Goal: Communication & Community: Answer question/provide support

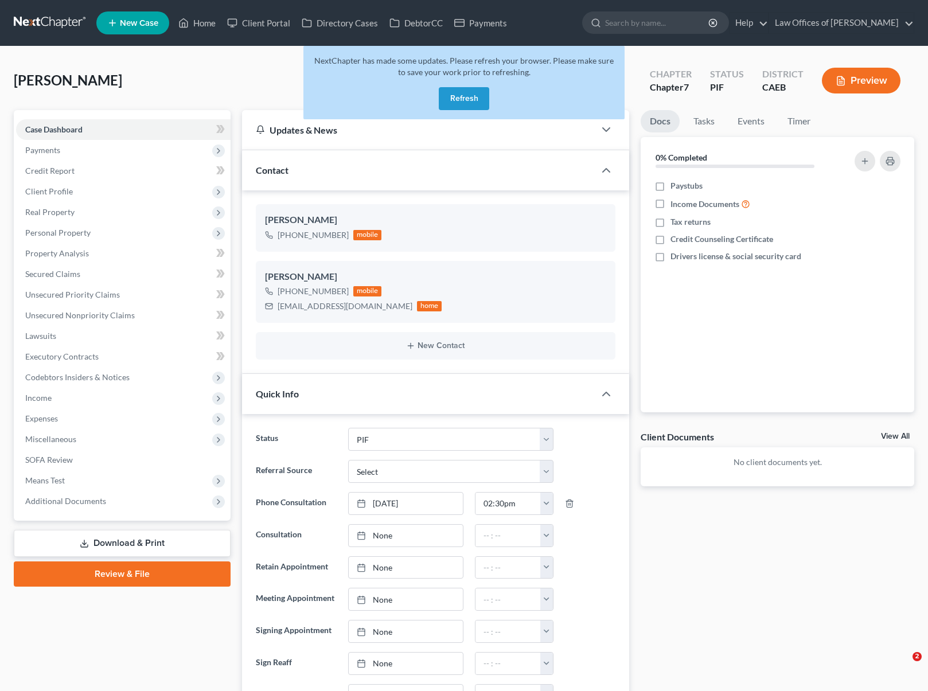
select select "11"
select select "0"
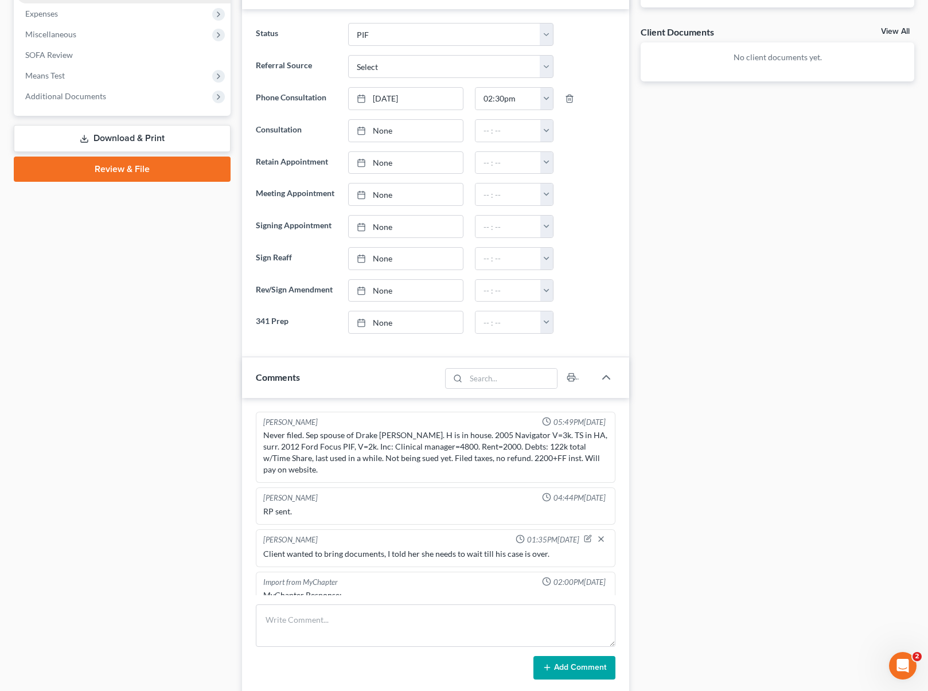
scroll to position [72, 0]
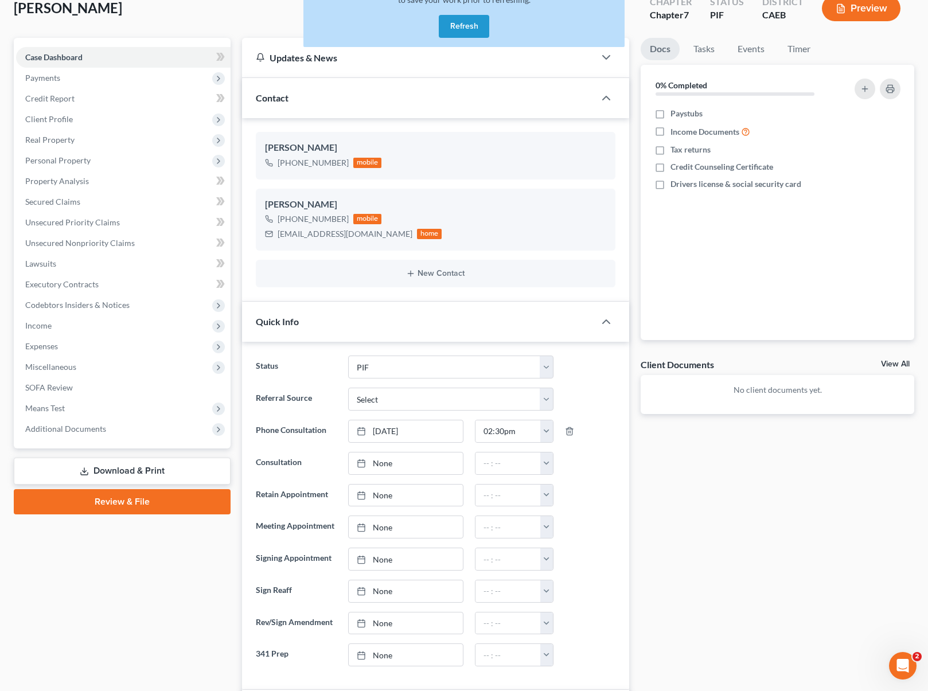
click at [458, 24] on button "Refresh" at bounding box center [464, 26] width 50 height 23
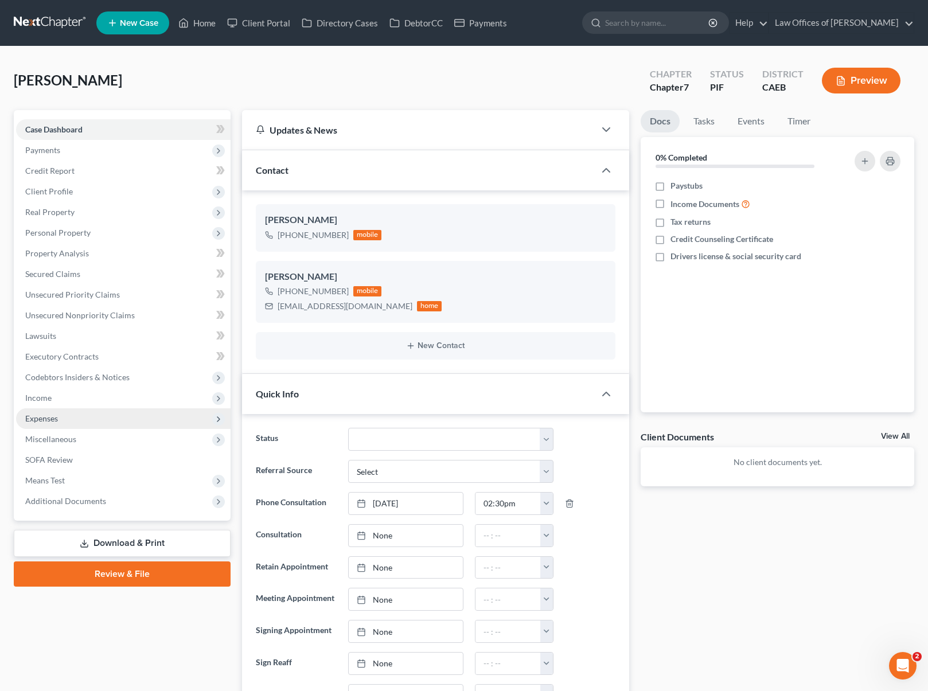
scroll to position [1498, 0]
click at [123, 313] on span "Unsecured Nonpriority Claims" at bounding box center [80, 315] width 110 height 10
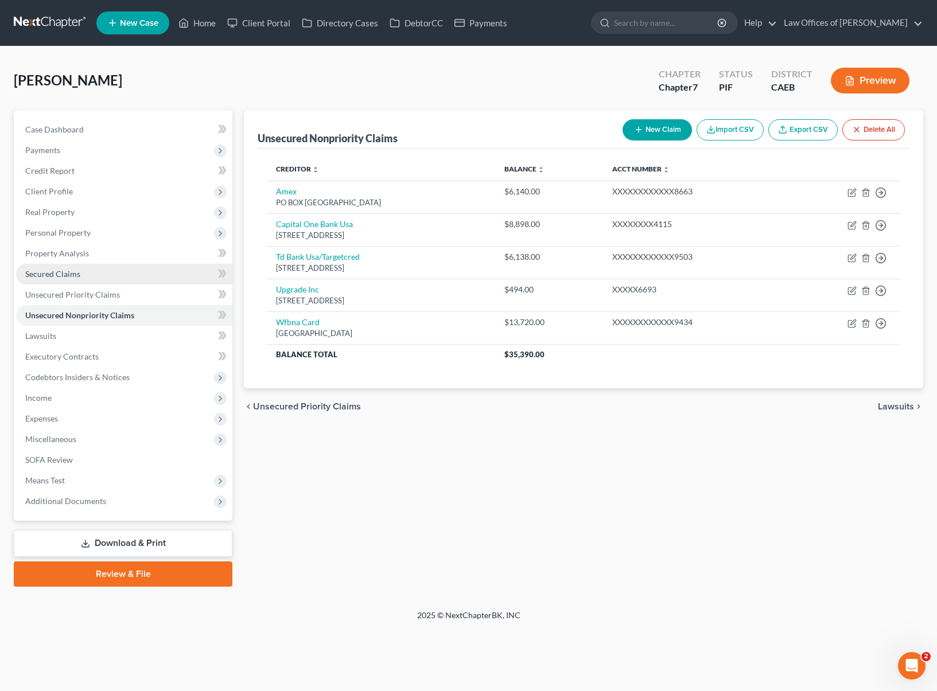
click at [112, 279] on link "Secured Claims" at bounding box center [124, 274] width 216 height 21
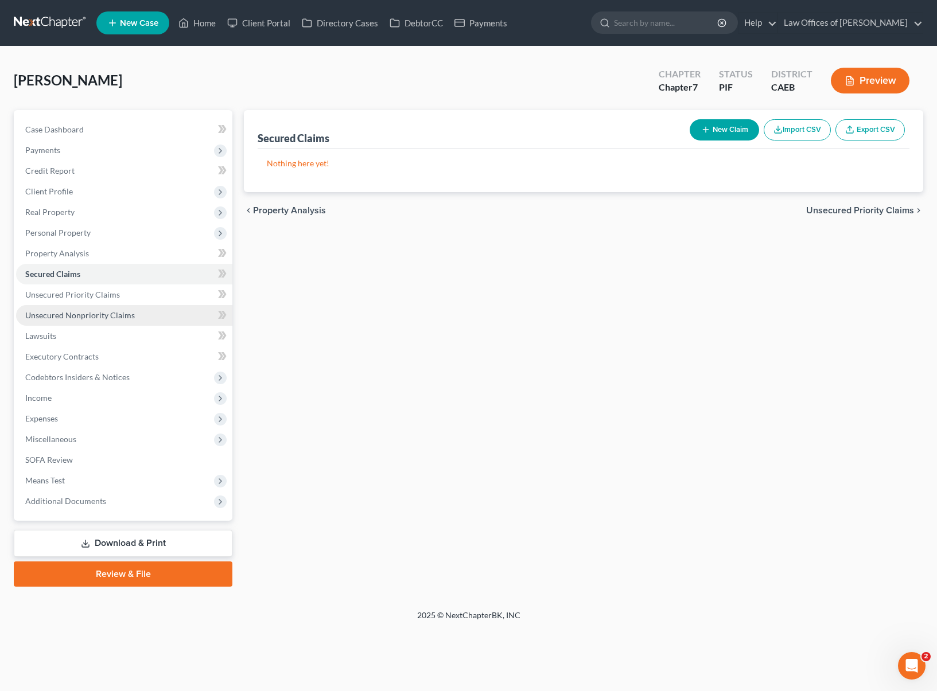
click at [117, 321] on link "Unsecured Nonpriority Claims" at bounding box center [124, 315] width 216 height 21
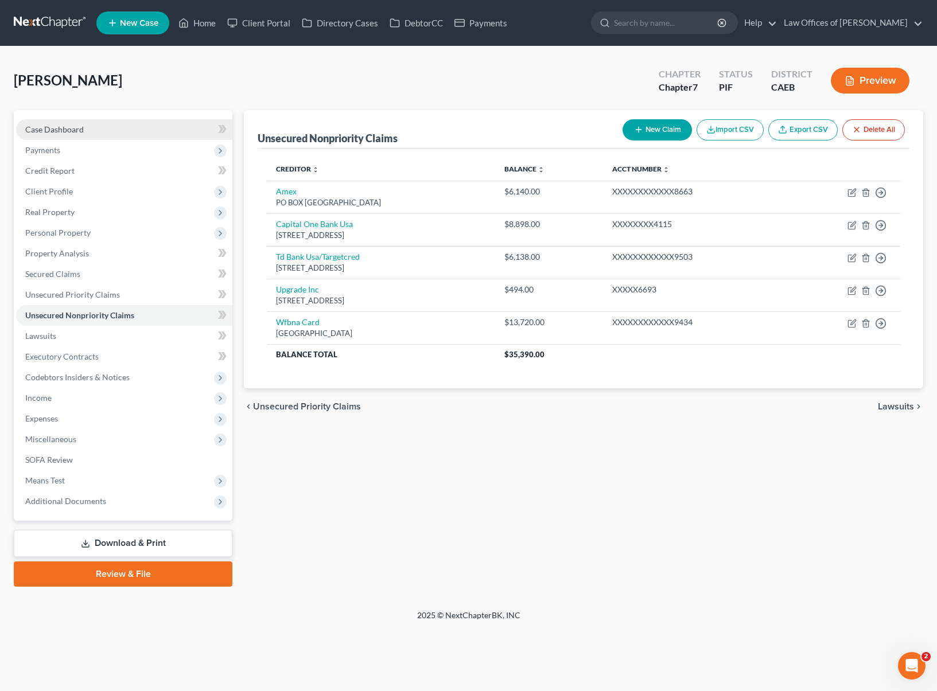
click at [116, 134] on link "Case Dashboard" at bounding box center [124, 129] width 216 height 21
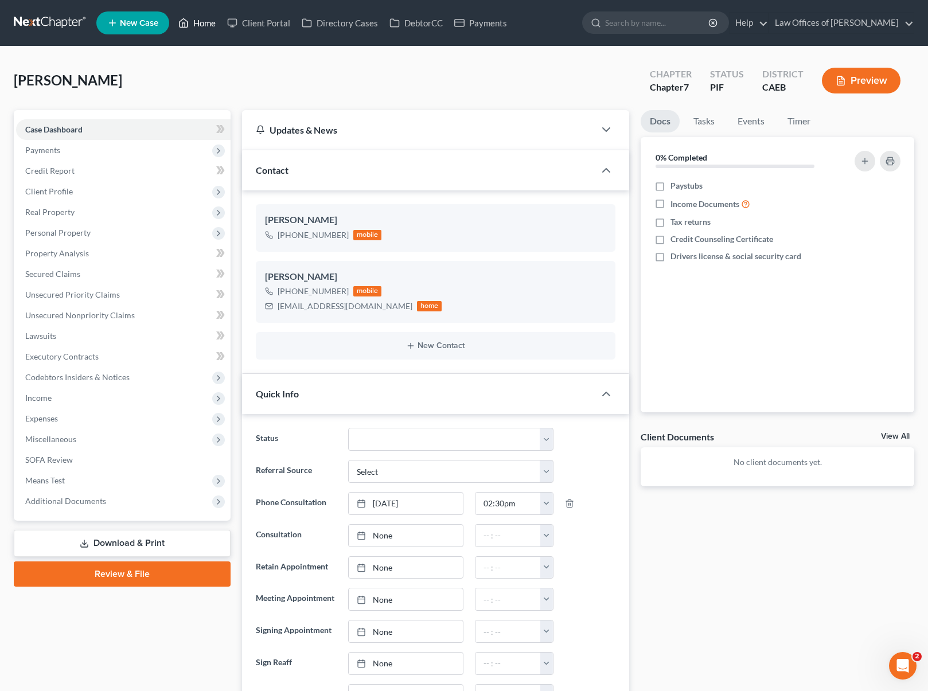
click at [212, 26] on link "Home" at bounding box center [197, 23] width 49 height 21
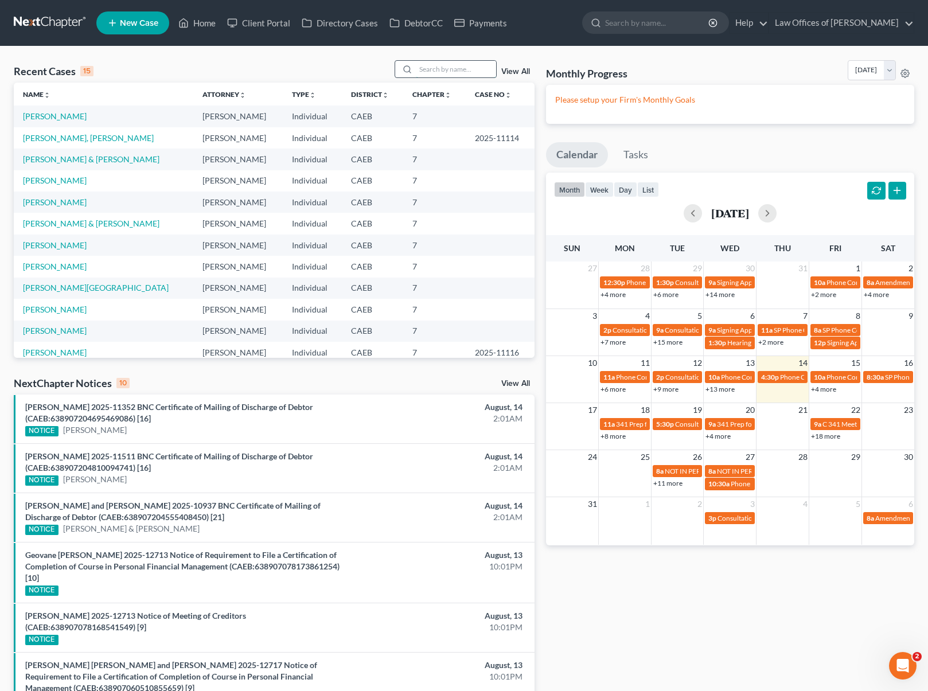
click at [430, 68] on input "search" at bounding box center [456, 69] width 80 height 17
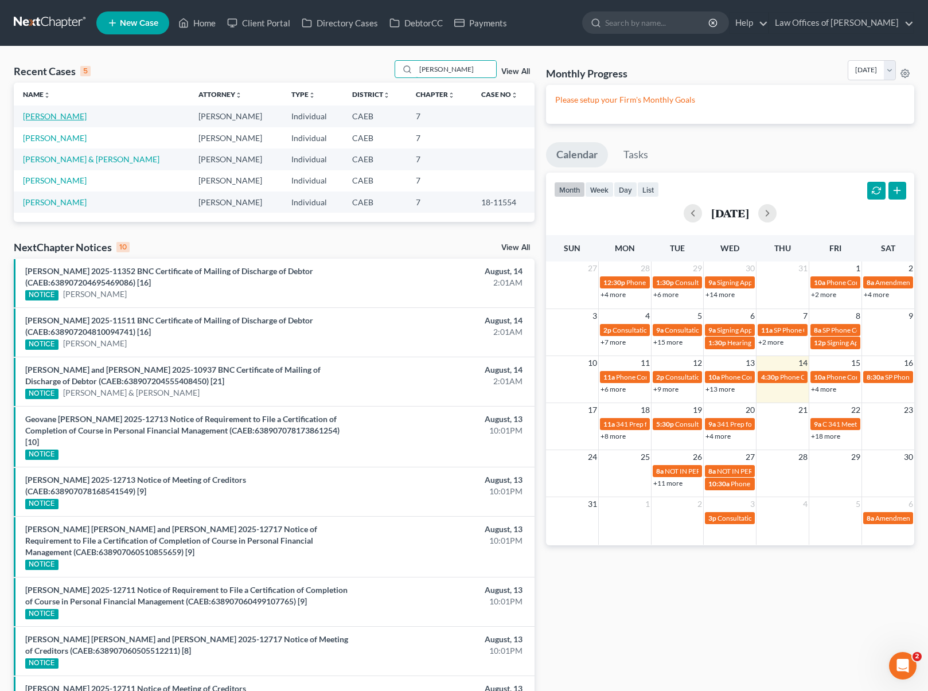
type input "[PERSON_NAME]"
click at [83, 118] on link "[PERSON_NAME]" at bounding box center [55, 116] width 64 height 10
select select "0"
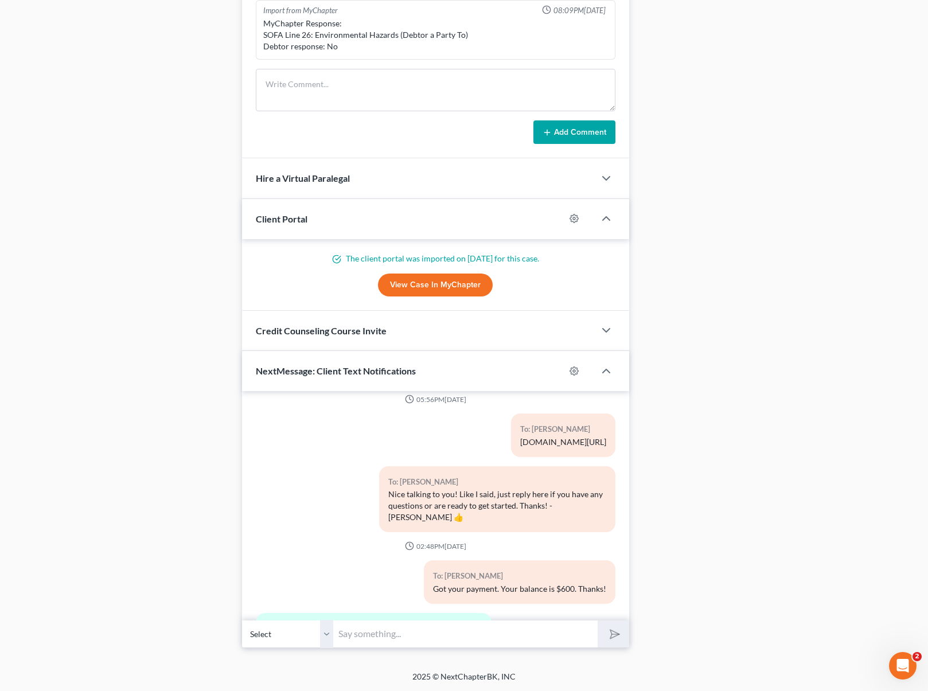
scroll to position [170, 0]
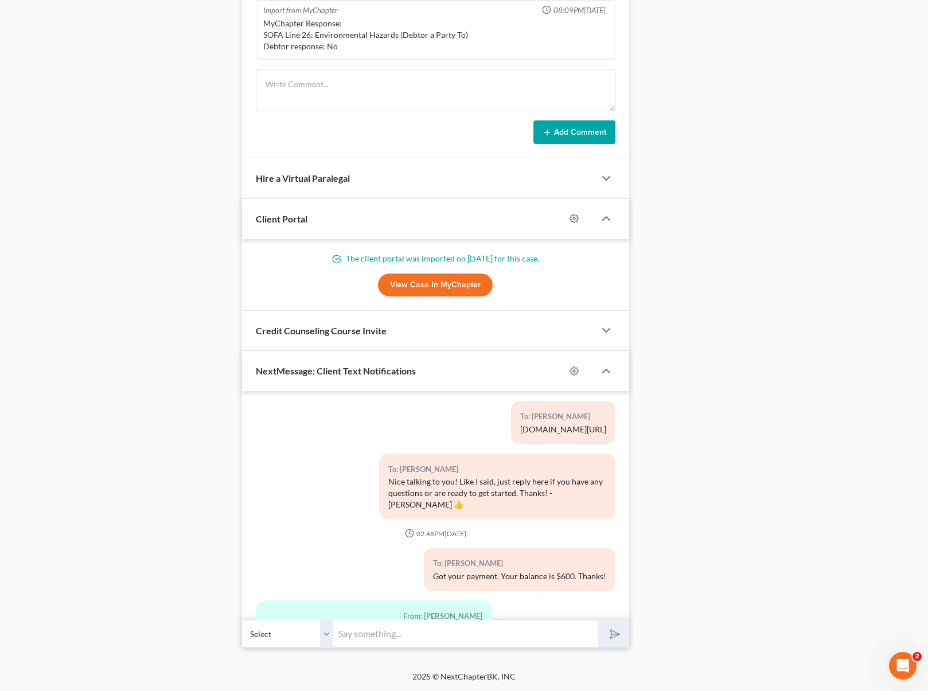
click at [368, 627] on input "text" at bounding box center [466, 634] width 264 height 28
type input "Hi [PERSON_NAME]. Wanted to send you this text before you go to work. The copy …"
click at [372, 635] on input "Hi [PERSON_NAME]. Wanted to send you this text before you go to work. The copy …" at bounding box center [466, 634] width 264 height 28
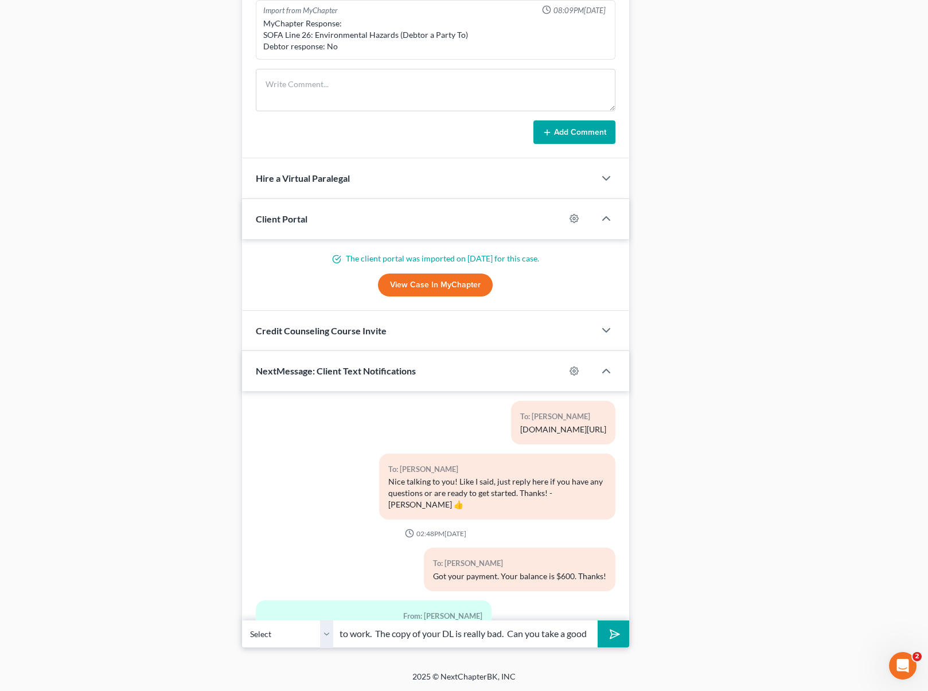
scroll to position [0, 360]
click at [598, 621] on button "submit" at bounding box center [614, 634] width 32 height 27
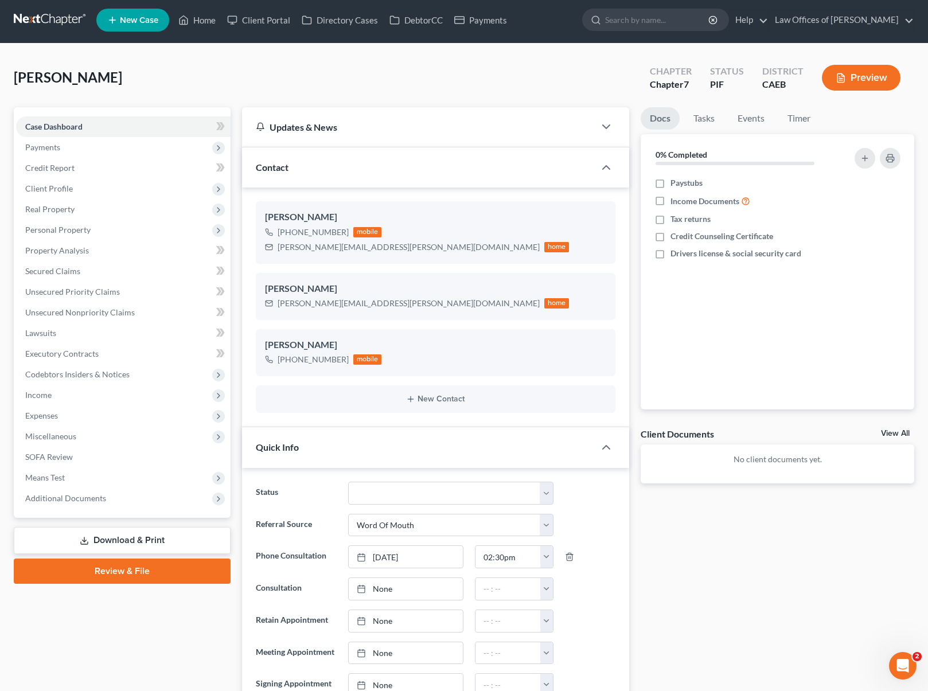
scroll to position [0, 0]
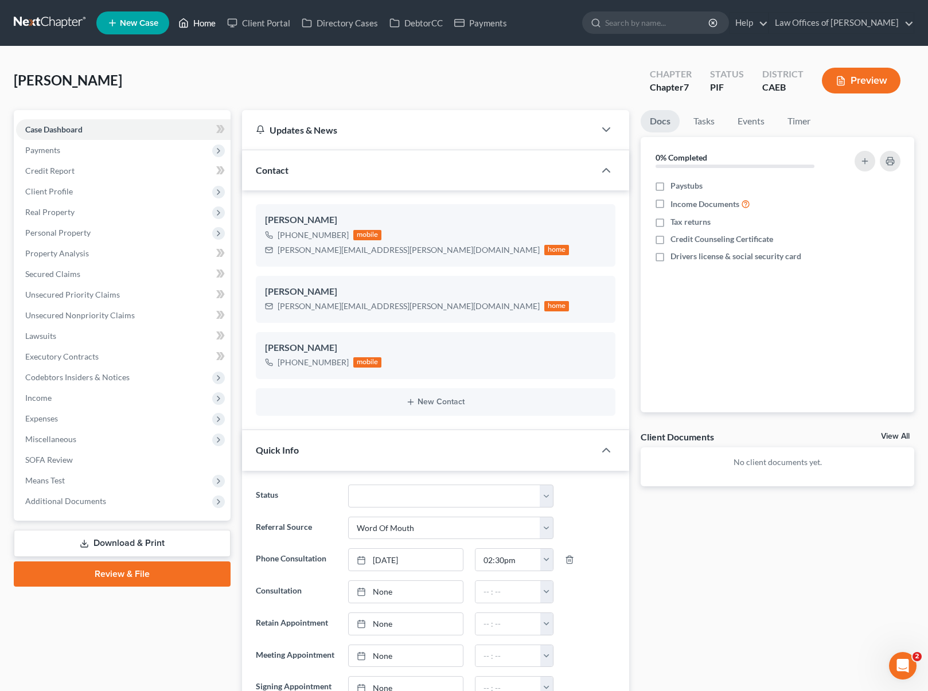
click at [211, 24] on link "Home" at bounding box center [197, 23] width 49 height 21
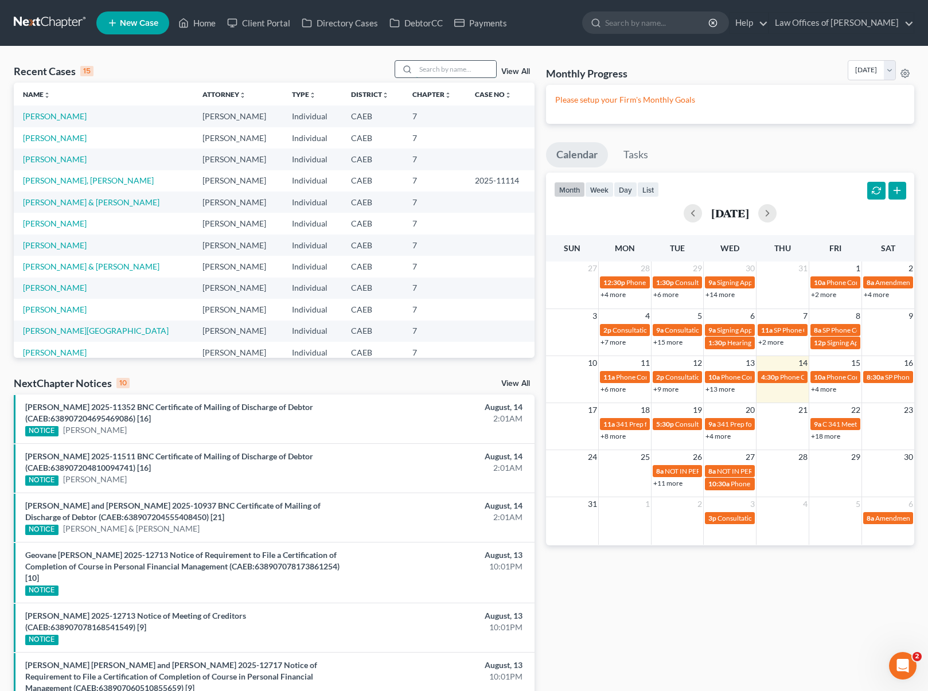
click at [451, 73] on input "search" at bounding box center [456, 69] width 80 height 17
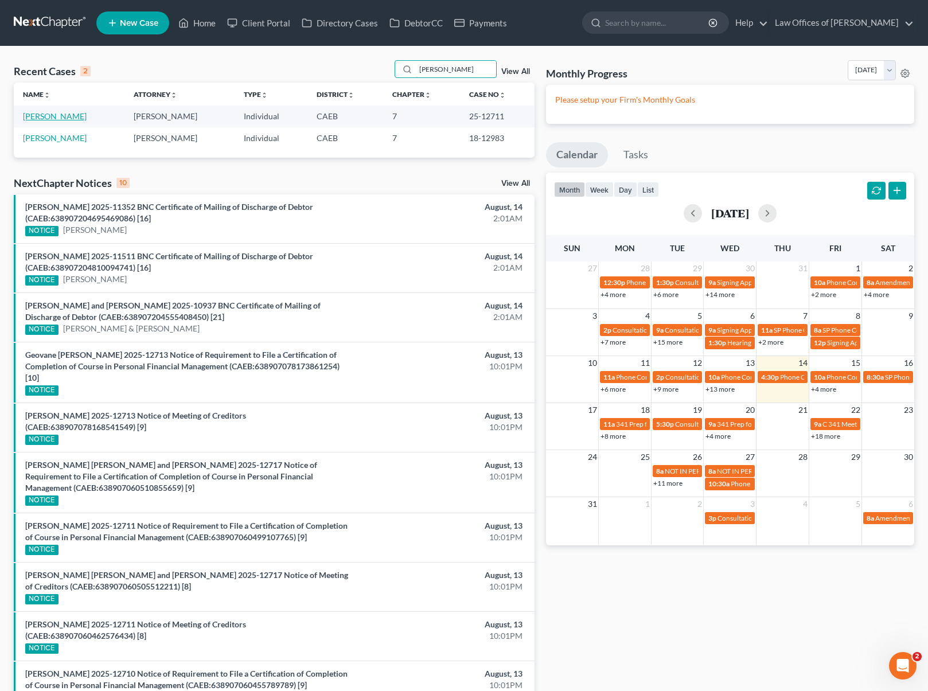
type input "[PERSON_NAME]"
click at [70, 114] on link "[PERSON_NAME]" at bounding box center [55, 116] width 64 height 10
select select "0"
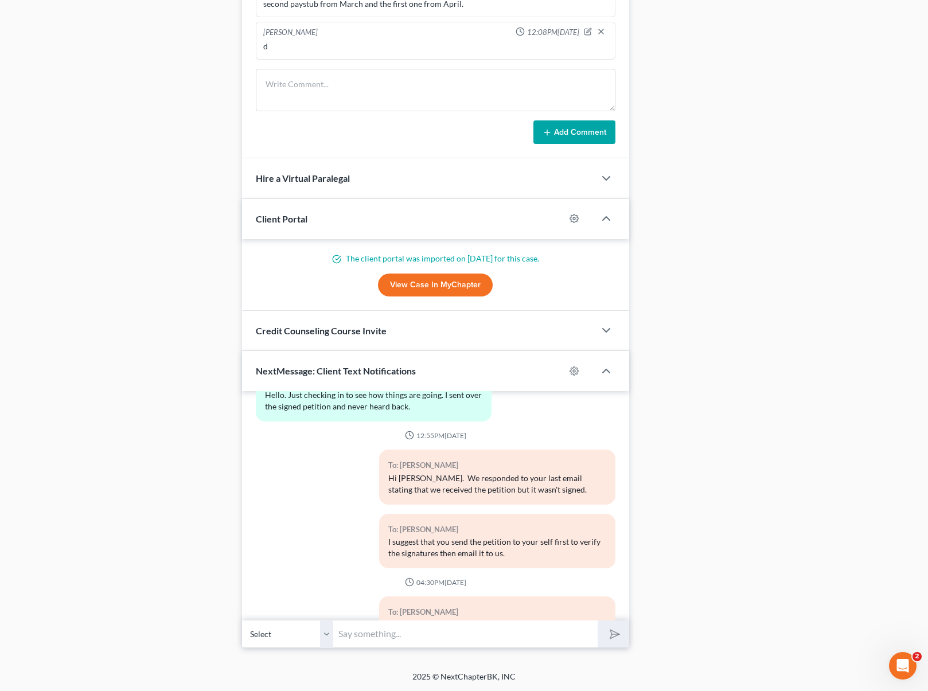
scroll to position [4084, 0]
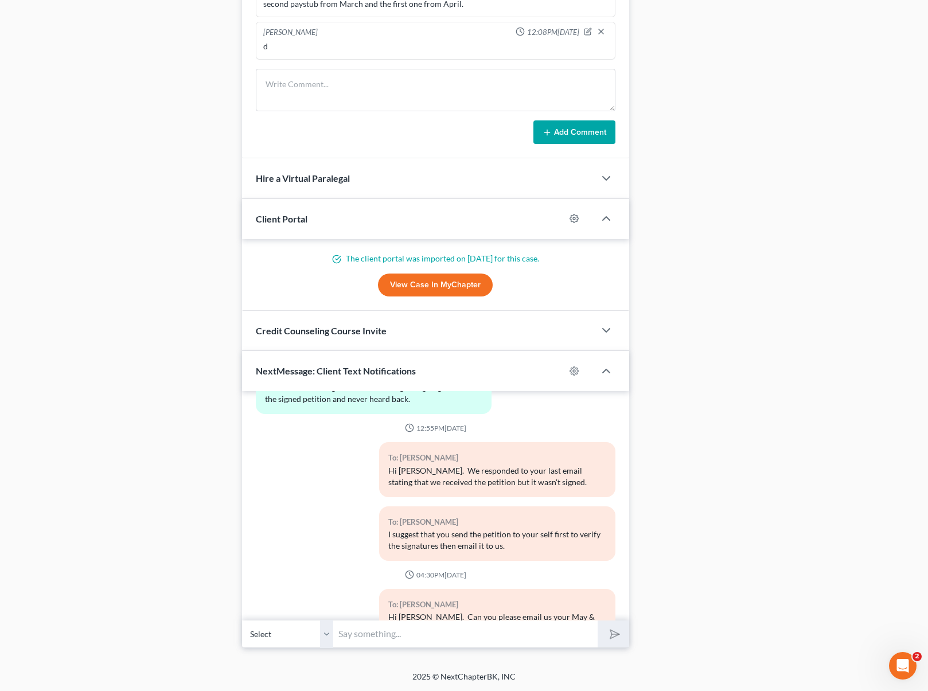
click at [351, 629] on input "text" at bounding box center [466, 634] width 264 height 28
type input "Hi [PERSON_NAME]. The trustee assigned to your case is asking for your original…"
click at [598, 621] on button "submit" at bounding box center [614, 634] width 32 height 27
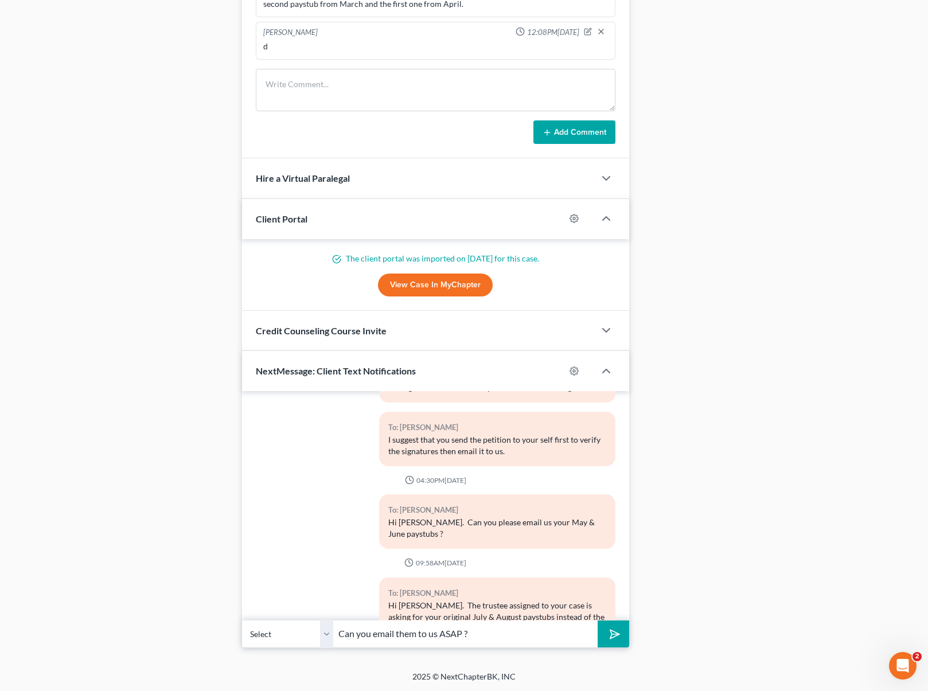
type input "Can you email them to us ASAP ?"
click at [598, 621] on button "submit" at bounding box center [614, 634] width 32 height 27
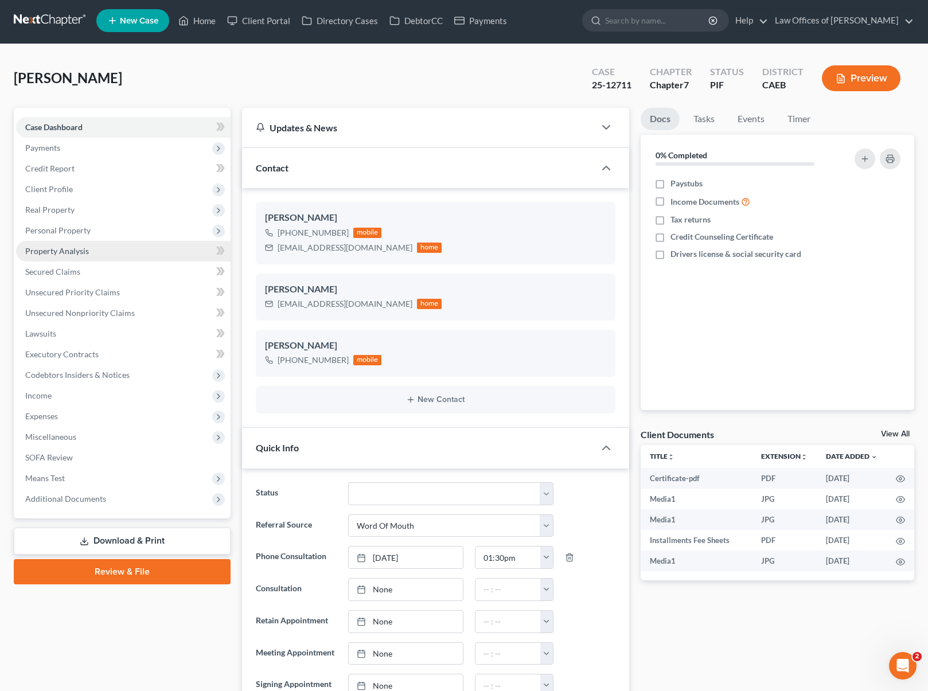
scroll to position [0, 0]
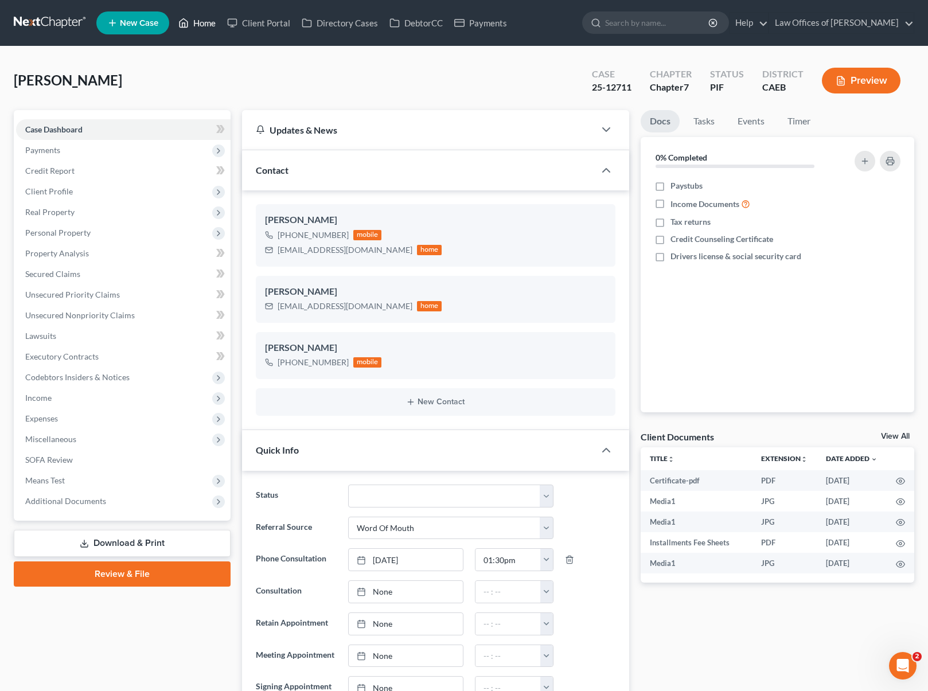
click at [203, 27] on link "Home" at bounding box center [197, 23] width 49 height 21
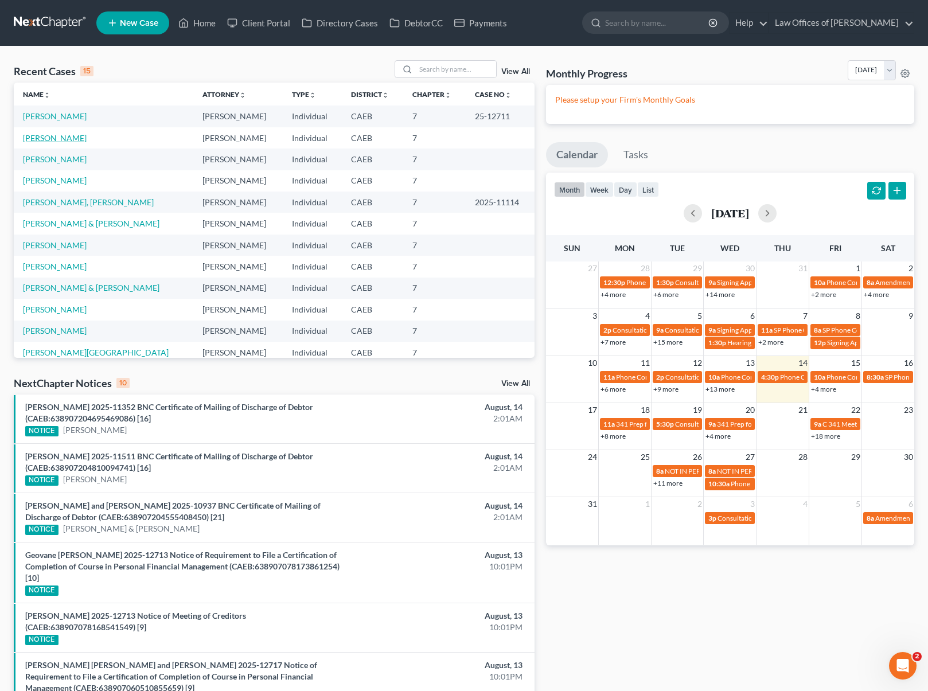
click at [68, 137] on link "[PERSON_NAME]" at bounding box center [55, 138] width 64 height 10
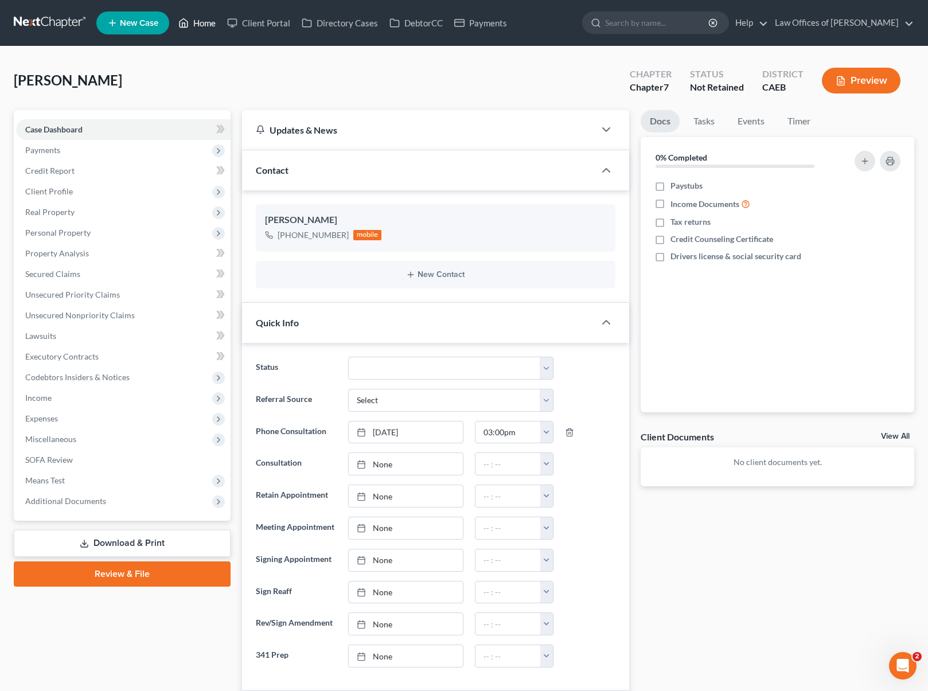
click at [204, 23] on link "Home" at bounding box center [197, 23] width 49 height 21
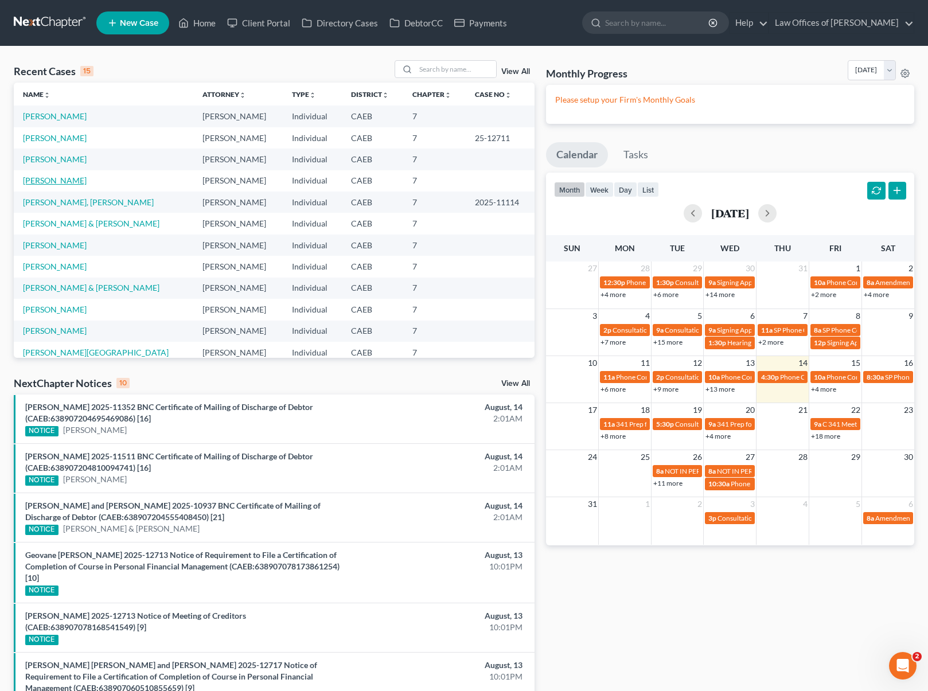
click at [53, 184] on link "[PERSON_NAME]" at bounding box center [55, 181] width 64 height 10
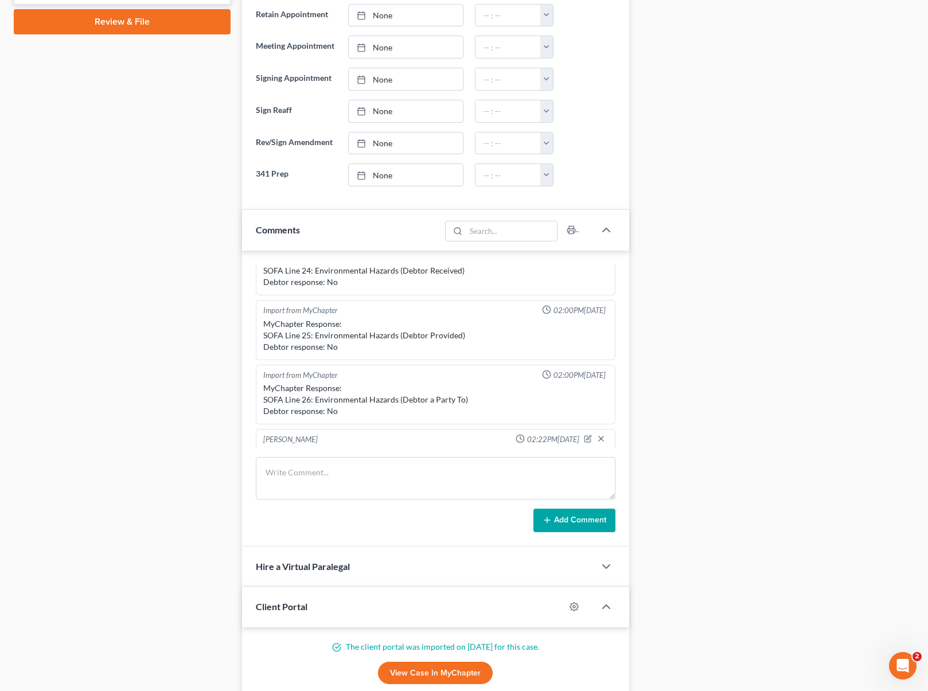
scroll to position [941, 0]
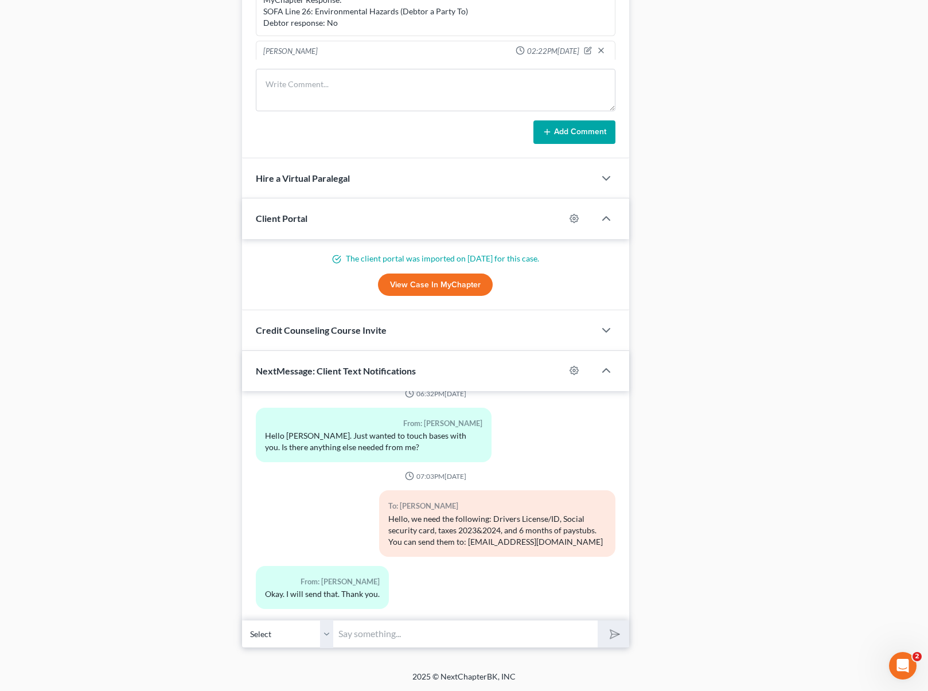
click at [396, 638] on input "text" at bounding box center [466, 634] width 264 height 28
type input "Hi [PERSON_NAME]. We are working on your case now and wanted to text you before…"
click at [598, 621] on button "submit" at bounding box center [614, 634] width 32 height 27
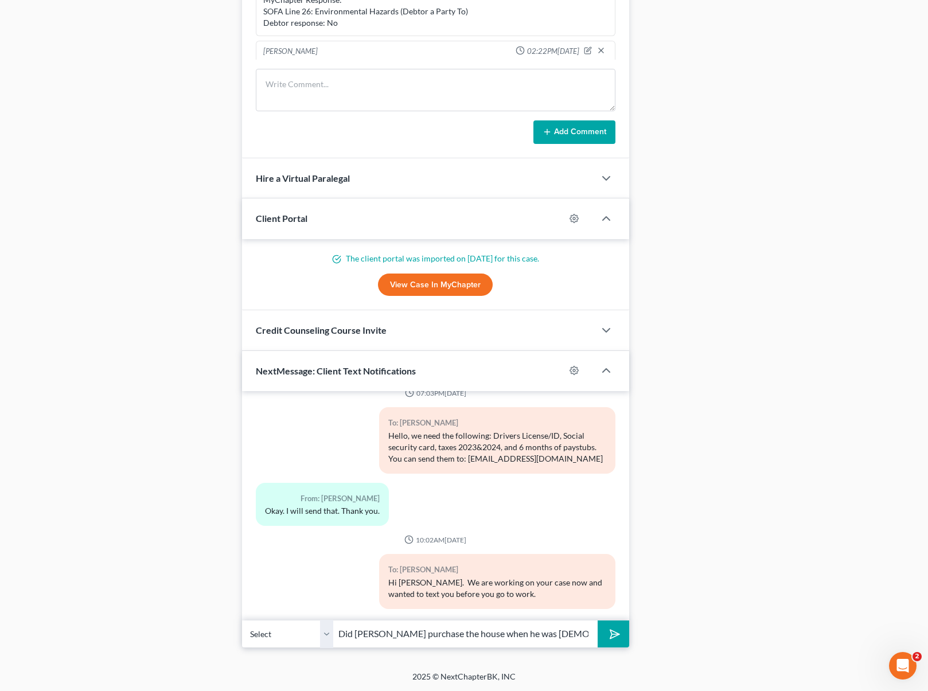
type input "Did [PERSON_NAME] purchase the house when he was [DEMOGRAPHIC_DATA] ?"
click at [598, 621] on button "submit" at bounding box center [614, 634] width 32 height 27
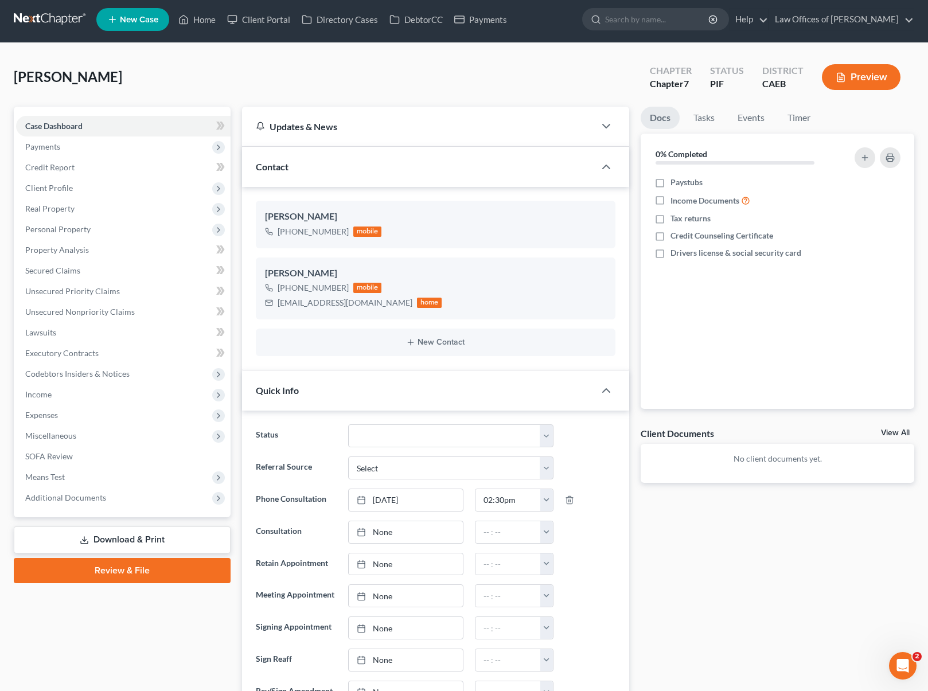
scroll to position [0, 0]
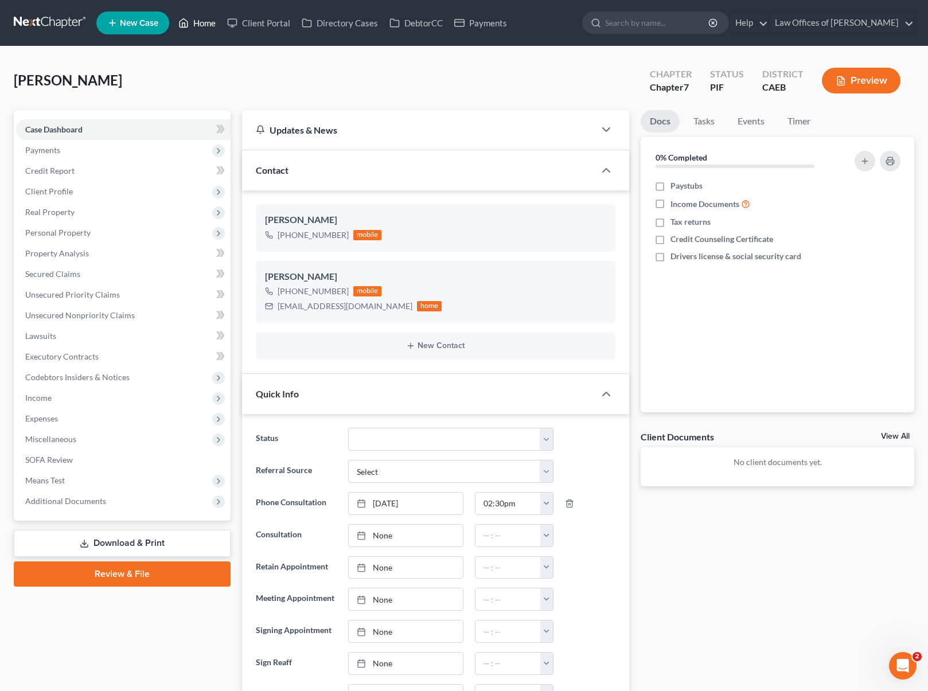
click at [200, 24] on link "Home" at bounding box center [197, 23] width 49 height 21
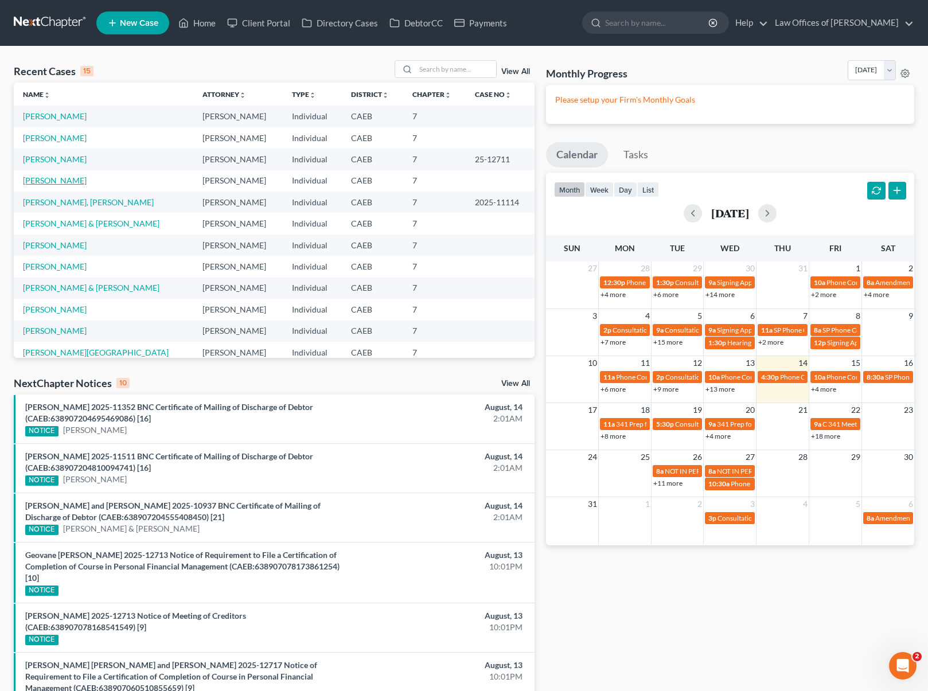
click at [79, 180] on link "[PERSON_NAME]" at bounding box center [55, 181] width 64 height 10
select select "0"
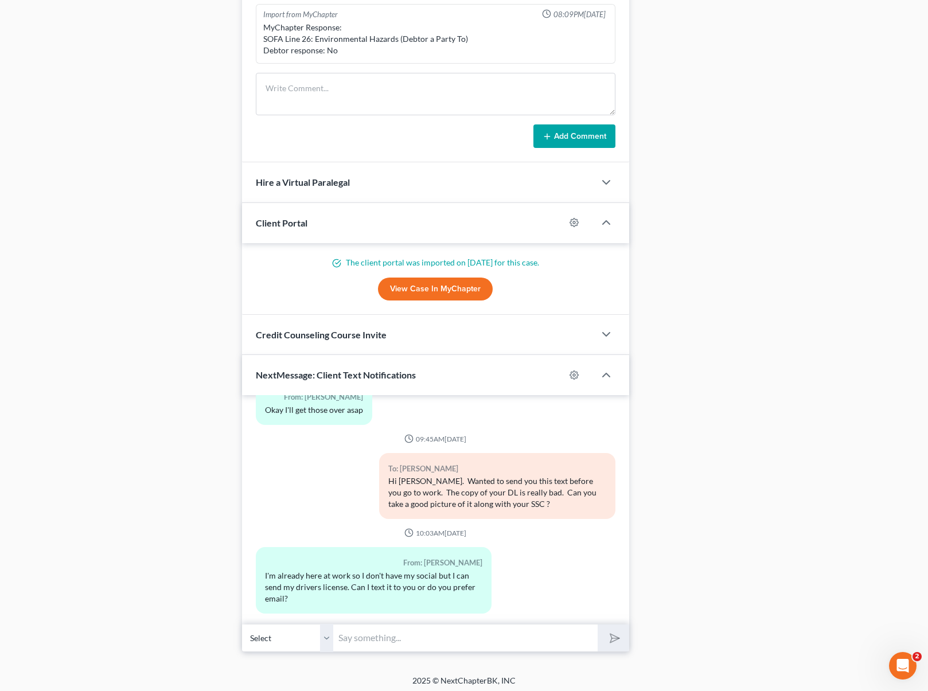
scroll to position [997, 0]
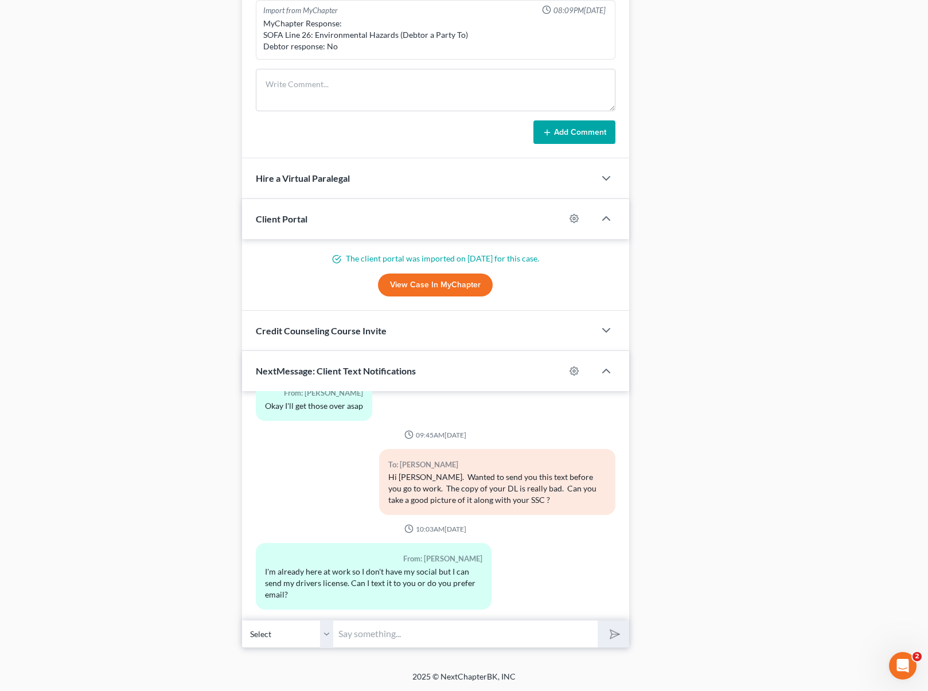
click at [371, 633] on input "text" at bounding box center [466, 634] width 264 height 28
type input "You can email them in one picture tonight."
click at [598, 621] on button "submit" at bounding box center [614, 634] width 32 height 27
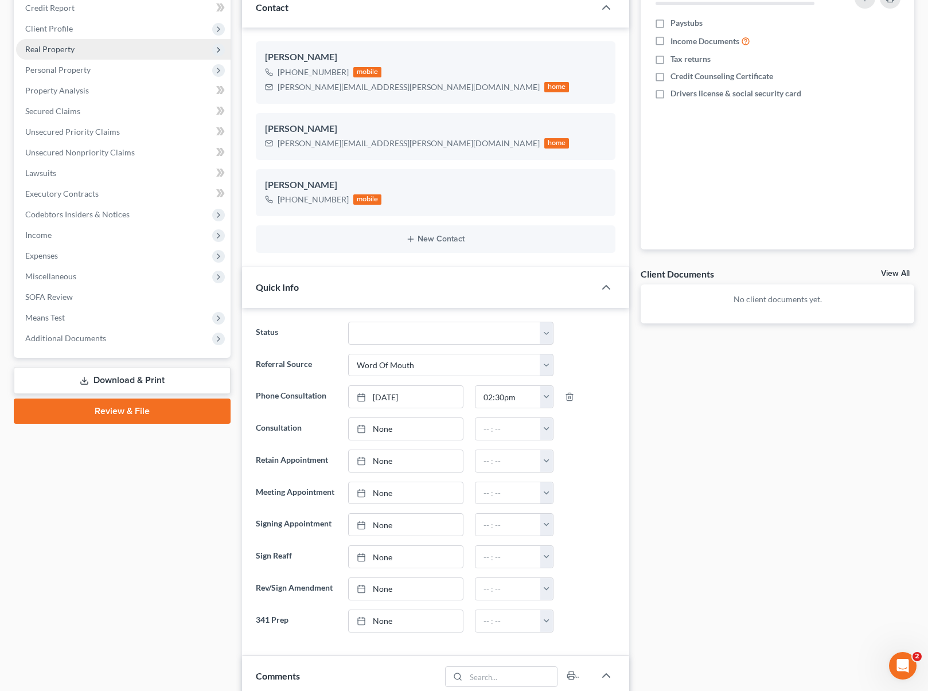
scroll to position [0, 0]
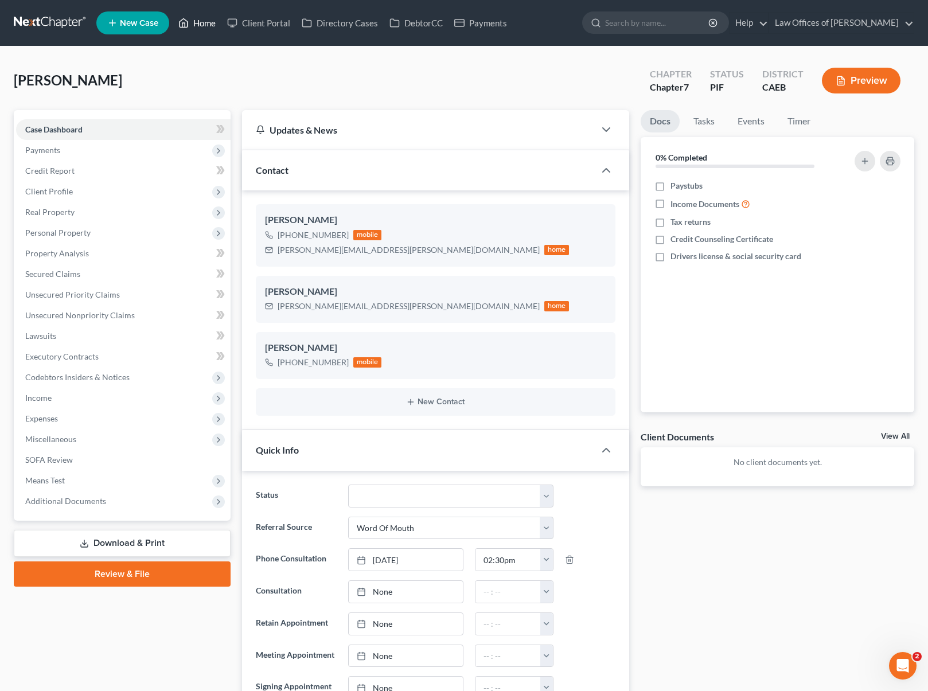
click at [208, 23] on link "Home" at bounding box center [197, 23] width 49 height 21
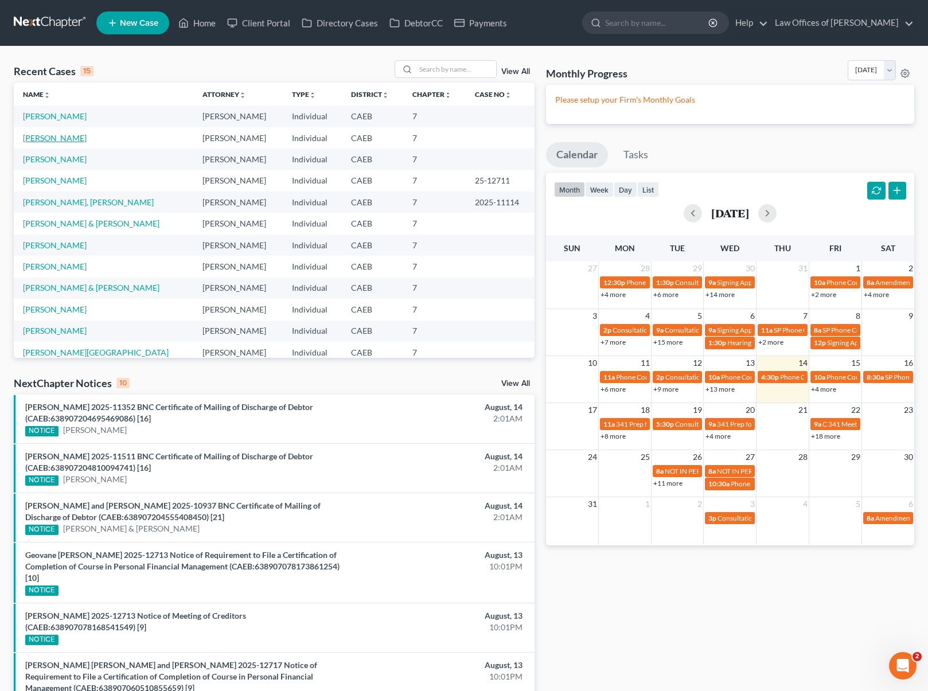
click at [61, 140] on link "[PERSON_NAME]" at bounding box center [55, 138] width 64 height 10
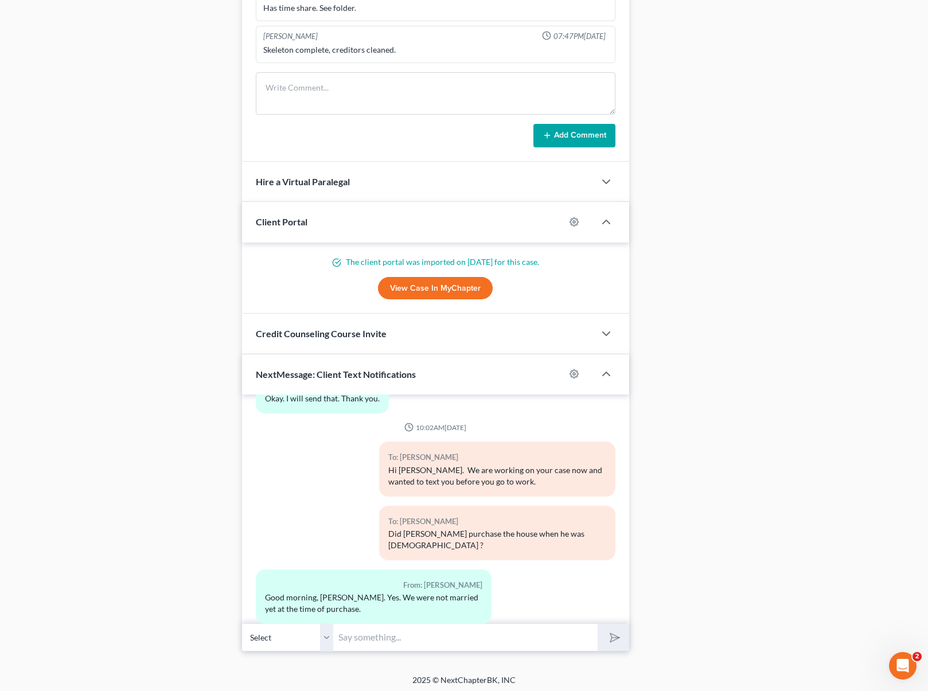
scroll to position [941, 0]
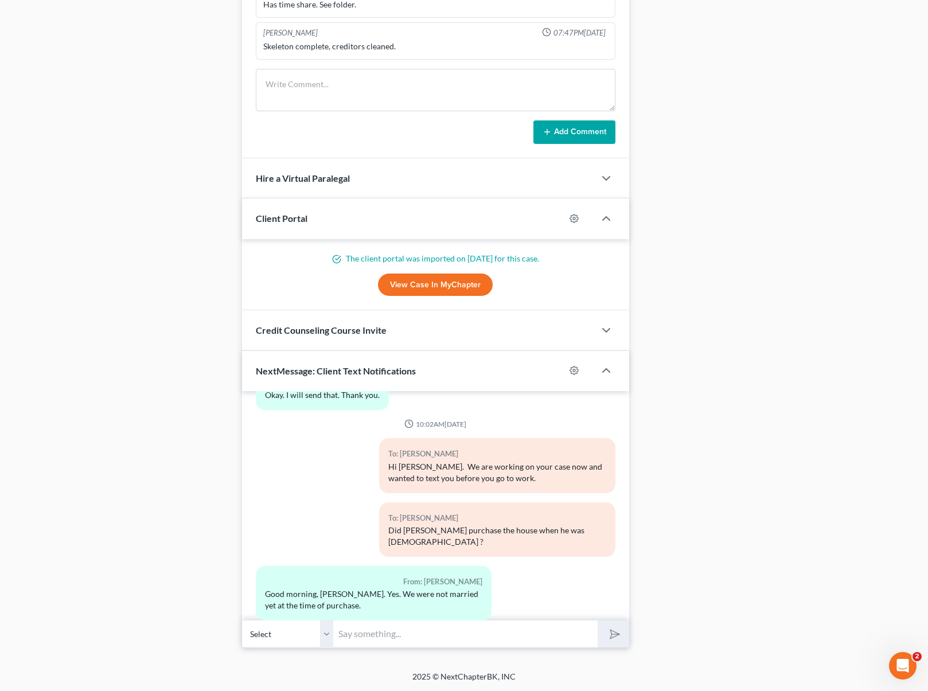
drag, startPoint x: 373, startPoint y: 625, endPoint x: 375, endPoint y: 640, distance: 15.6
click at [374, 640] on input "text" at bounding box center [466, 634] width 264 height 28
type input "Oh okay."
click at [598, 621] on button "submit" at bounding box center [614, 634] width 32 height 27
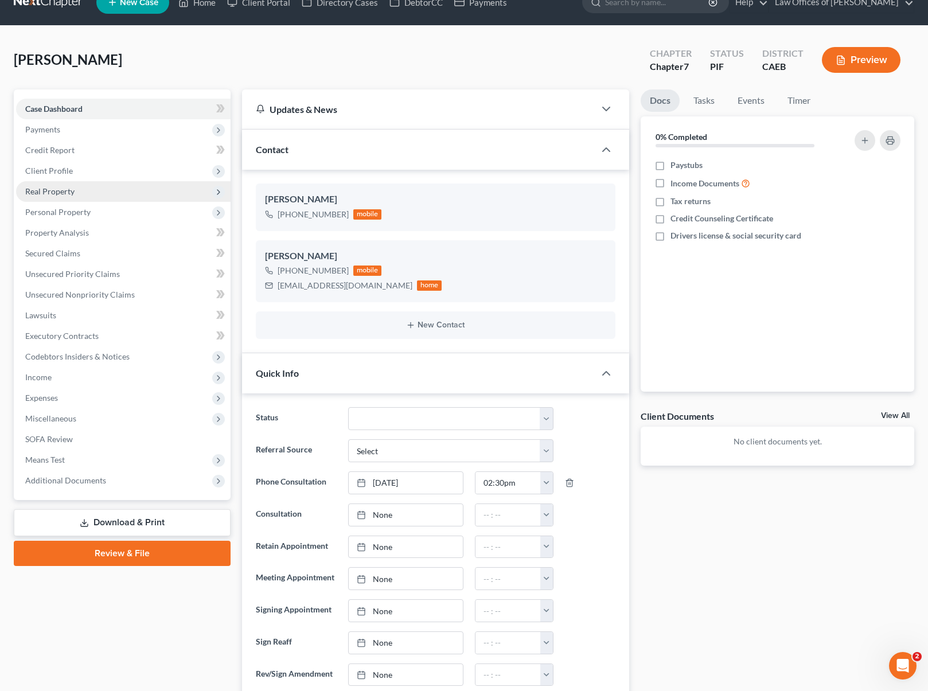
scroll to position [0, 0]
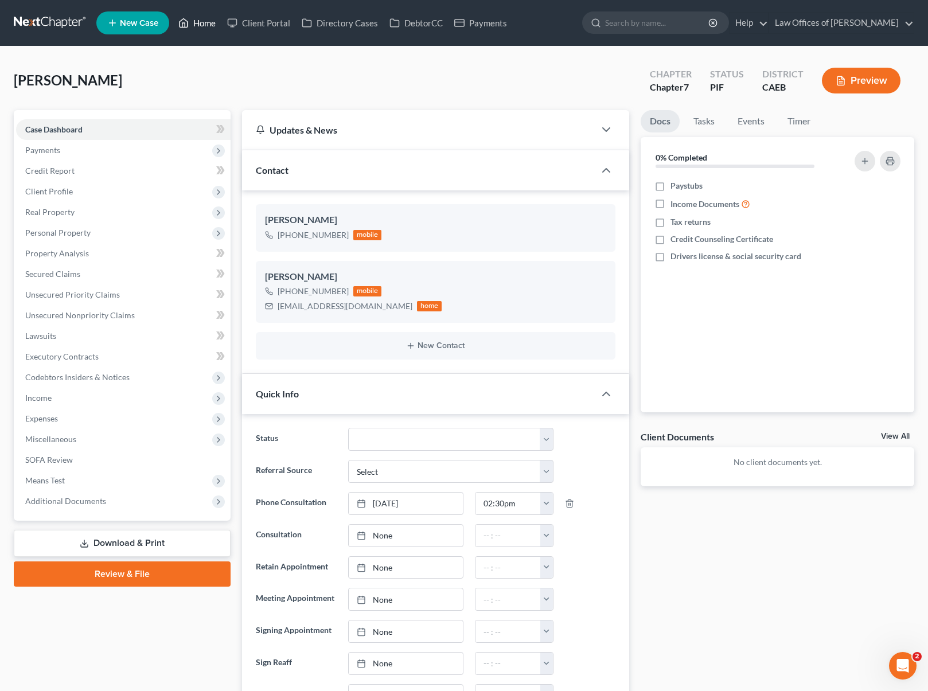
click at [207, 22] on link "Home" at bounding box center [197, 23] width 49 height 21
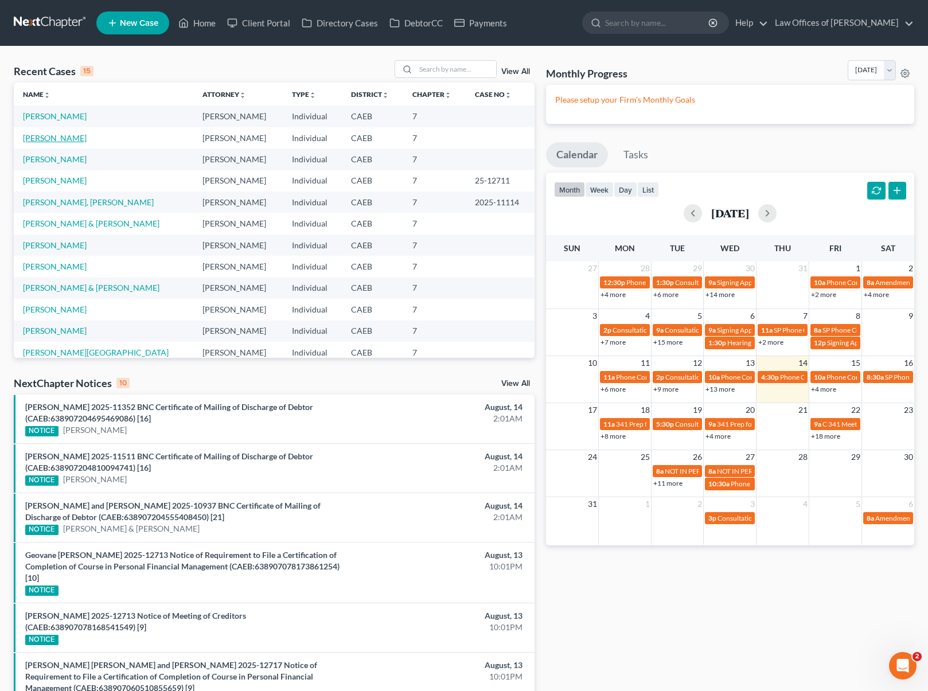
click at [72, 141] on link "[PERSON_NAME]" at bounding box center [55, 138] width 64 height 10
select select "0"
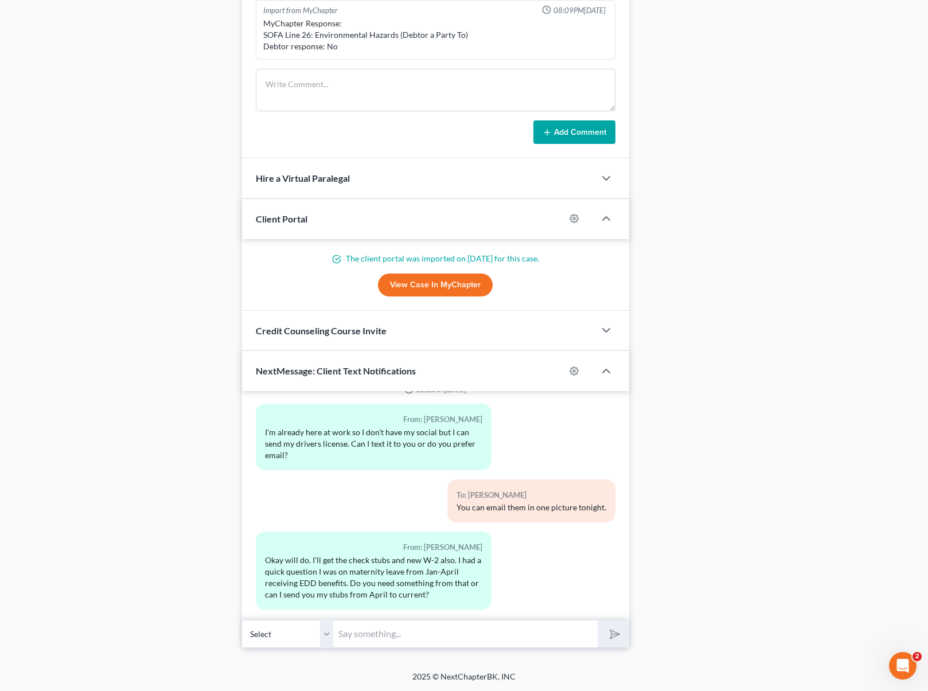
scroll to position [962, 0]
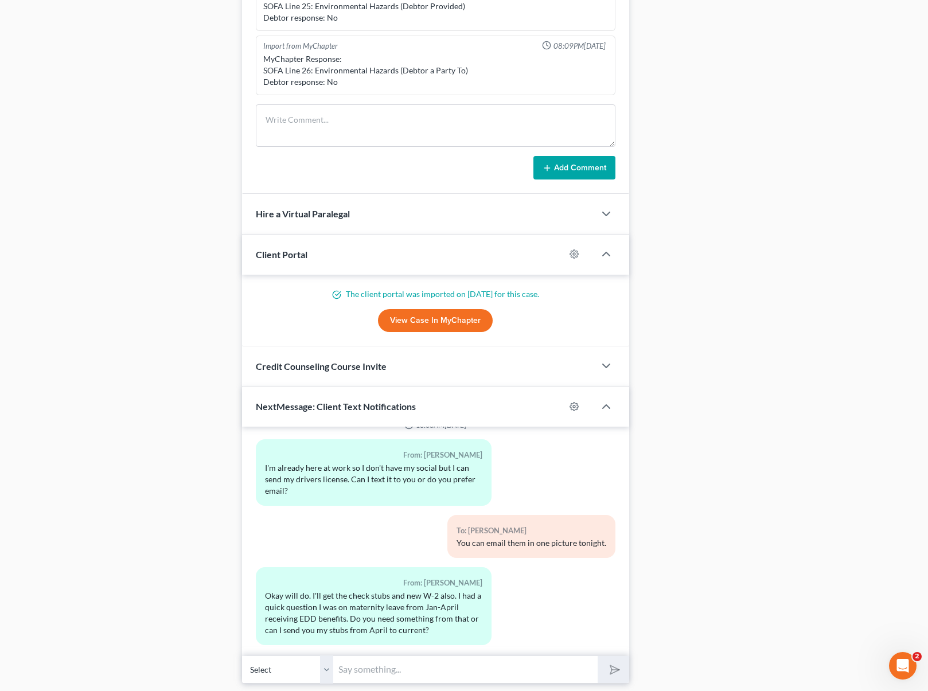
click at [400, 658] on input "text" at bounding box center [466, 670] width 264 height 28
type input "We need the claims history from EDD as well."
click at [598, 656] on button "submit" at bounding box center [614, 669] width 32 height 27
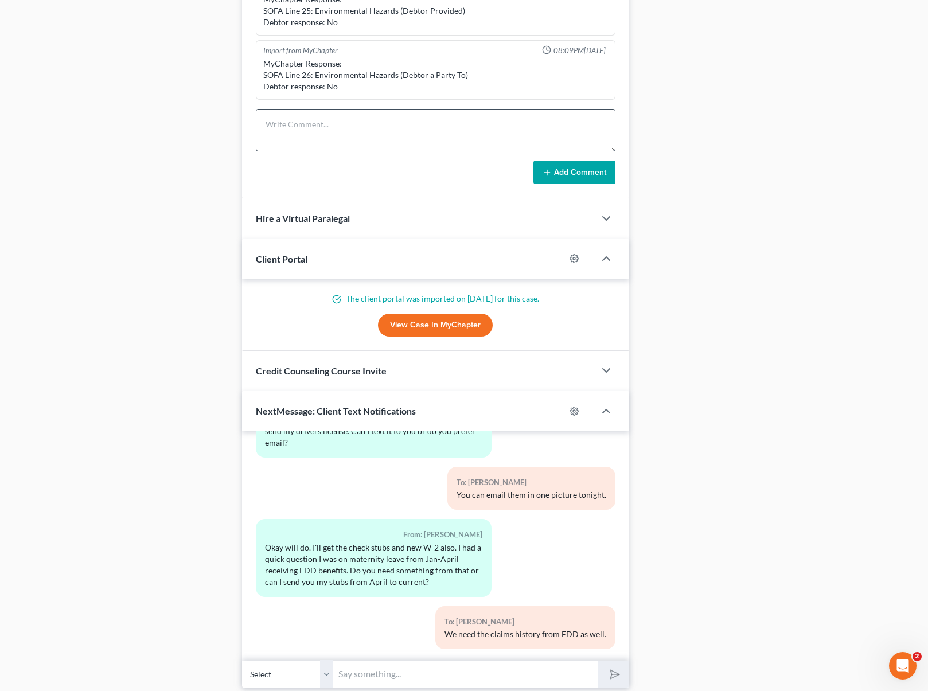
scroll to position [957, 0]
click at [295, 127] on textarea at bounding box center [436, 130] width 360 height 42
type textarea "EDD from January to April."
click at [573, 177] on button "Add Comment" at bounding box center [575, 173] width 82 height 24
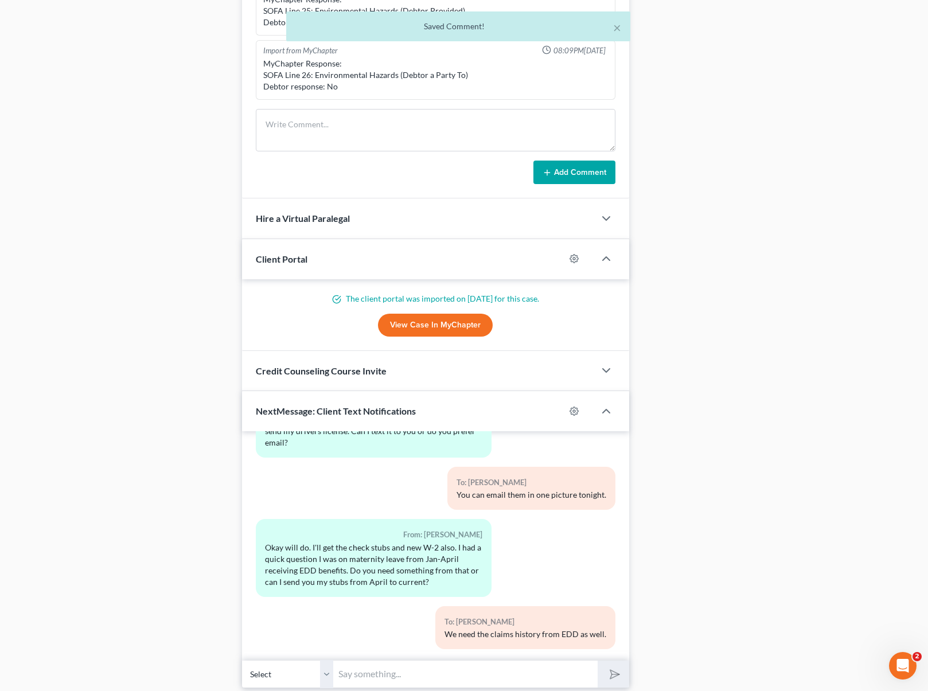
scroll to position [336, 0]
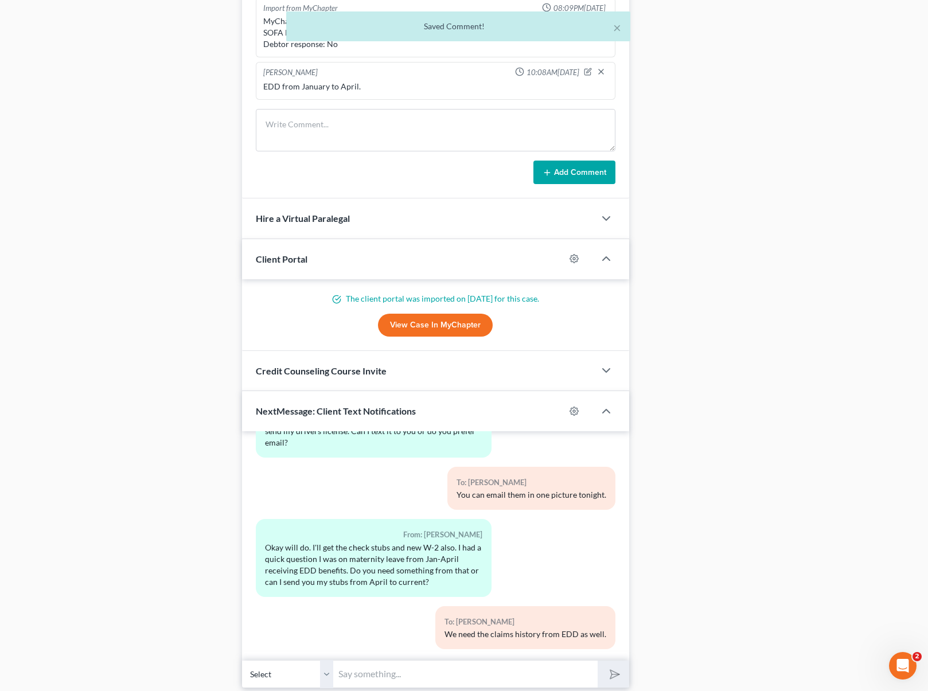
click at [572, 175] on button "Add Comment" at bounding box center [575, 173] width 82 height 24
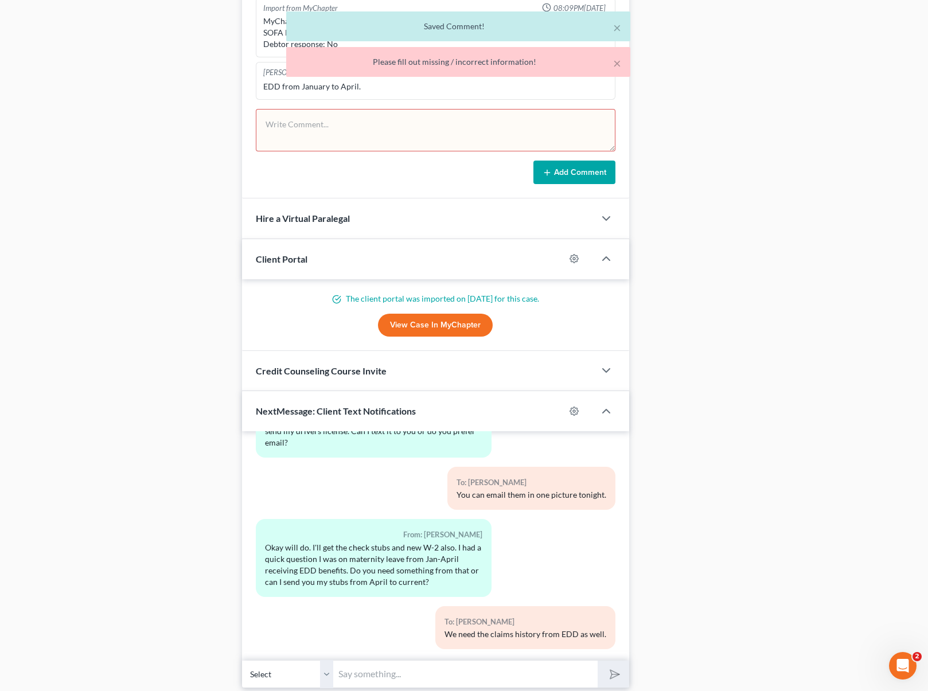
click at [421, 131] on textarea at bounding box center [436, 130] width 360 height 42
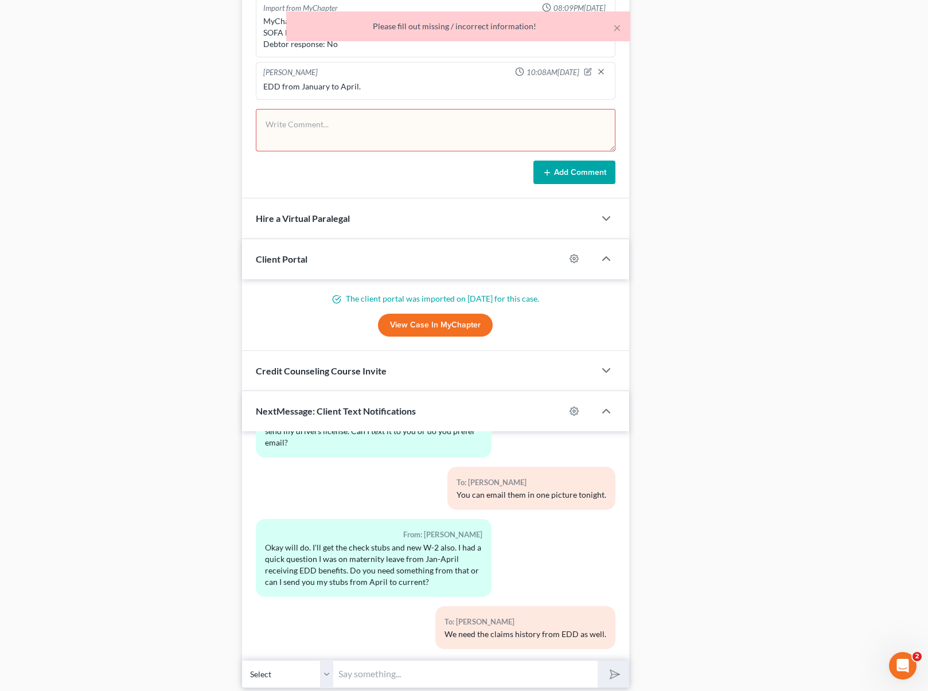
click at [381, 135] on textarea at bounding box center [436, 130] width 360 height 42
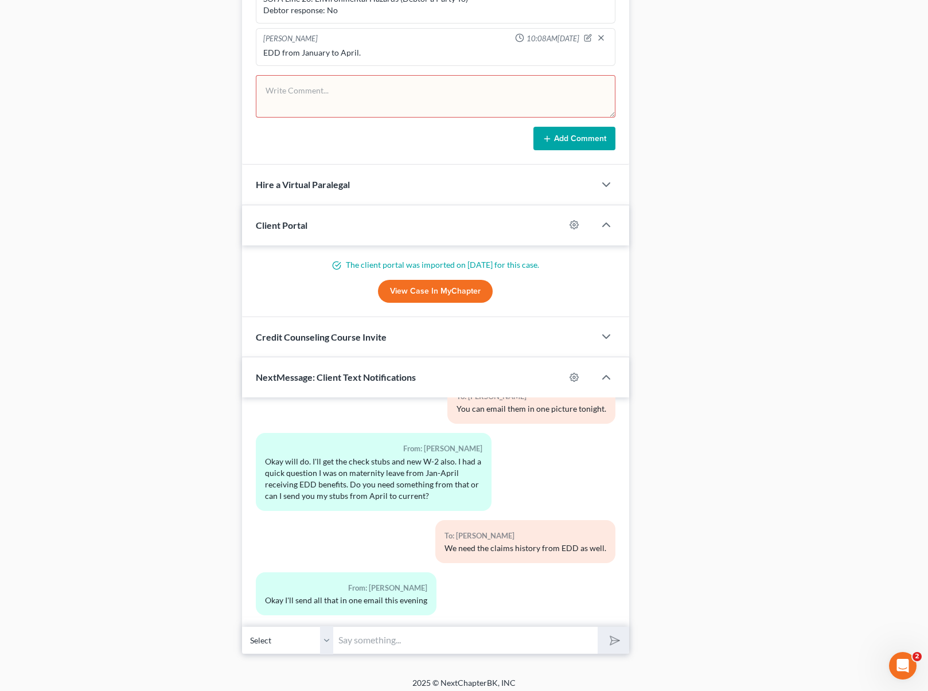
scroll to position [997, 0]
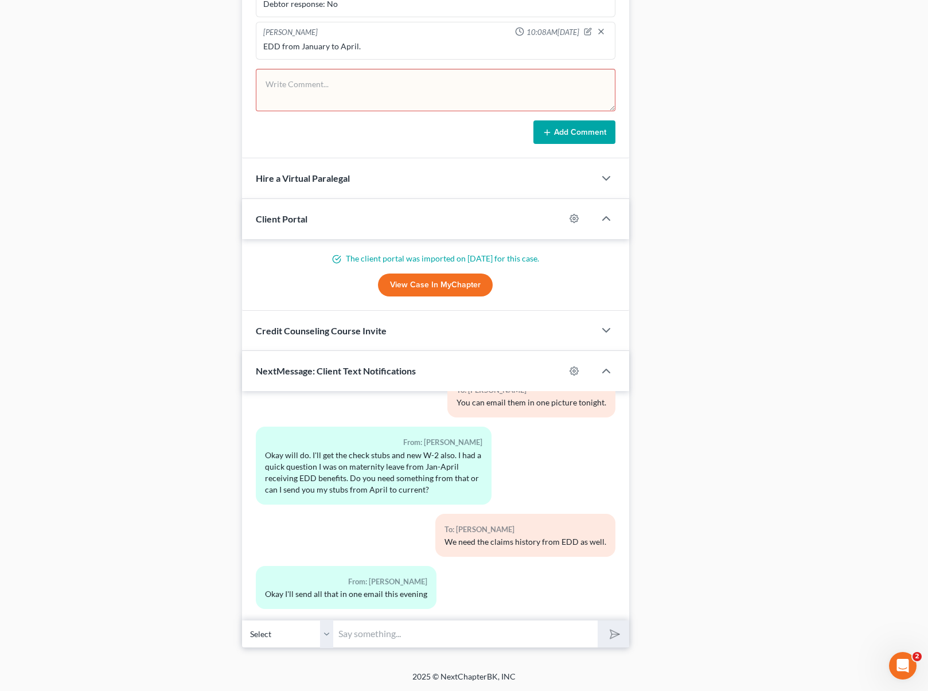
click at [353, 627] on input "text" at bounding box center [466, 634] width 264 height 28
type input "If you can, please separate the files; one for the paystubs and one for the cla…"
click at [598, 621] on button "submit" at bounding box center [614, 634] width 32 height 27
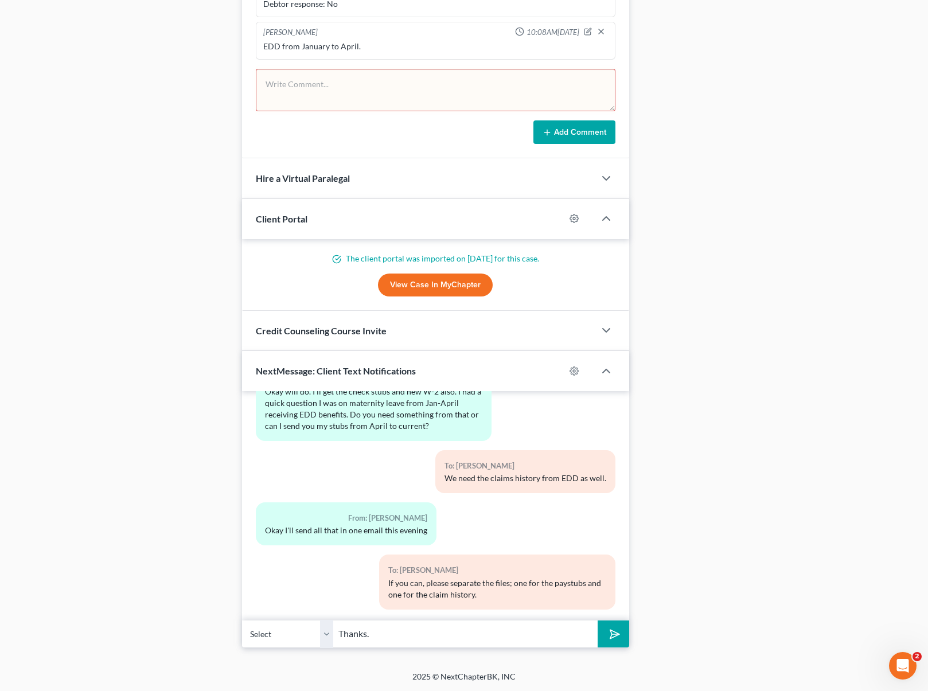
type input "Thanks."
click at [598, 621] on button "submit" at bounding box center [614, 634] width 32 height 27
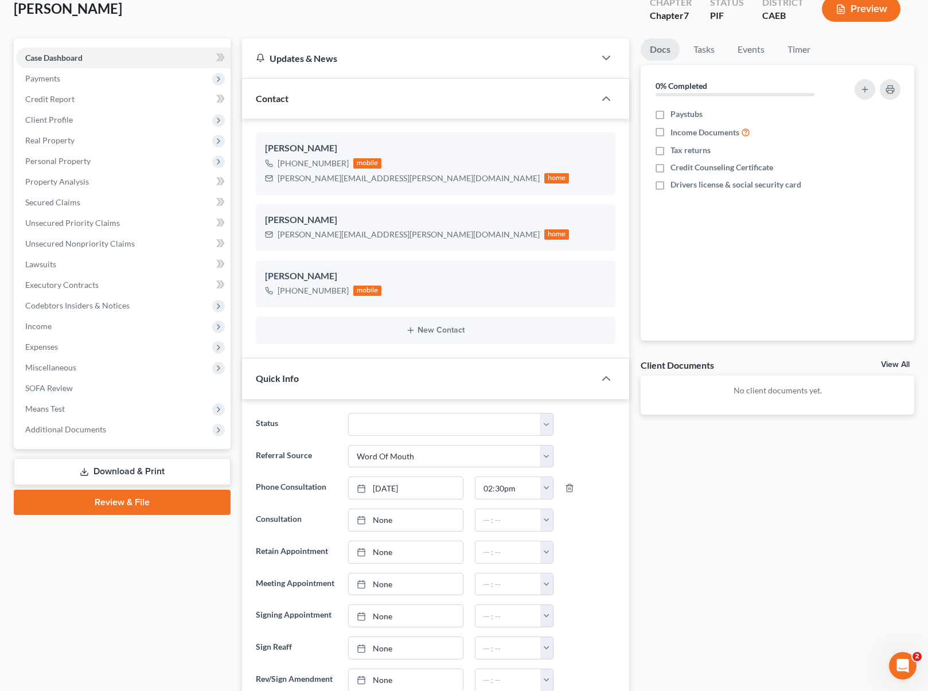
scroll to position [0, 0]
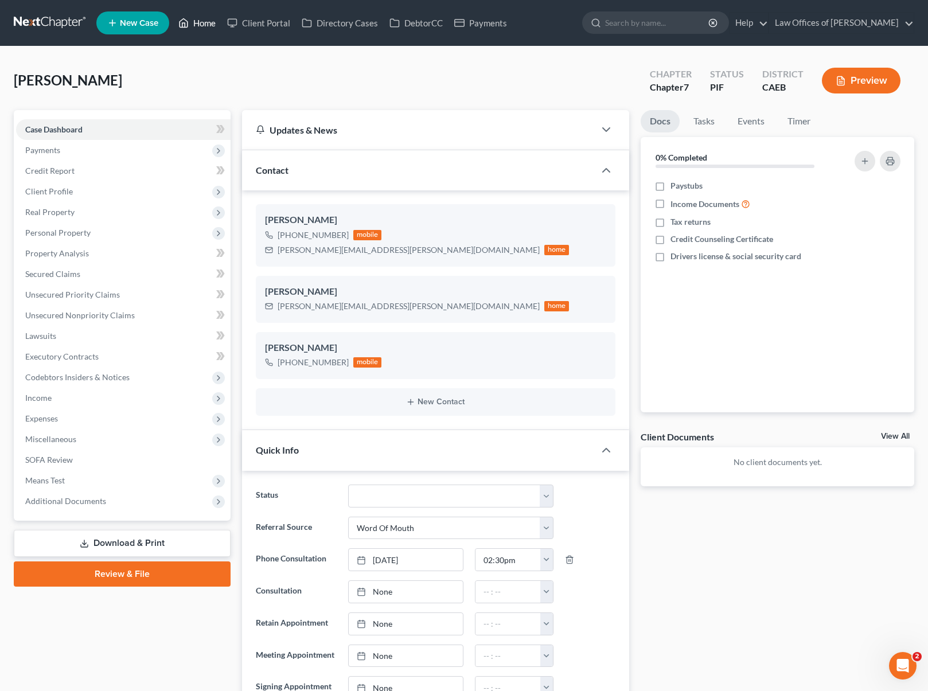
click at [212, 26] on link "Home" at bounding box center [197, 23] width 49 height 21
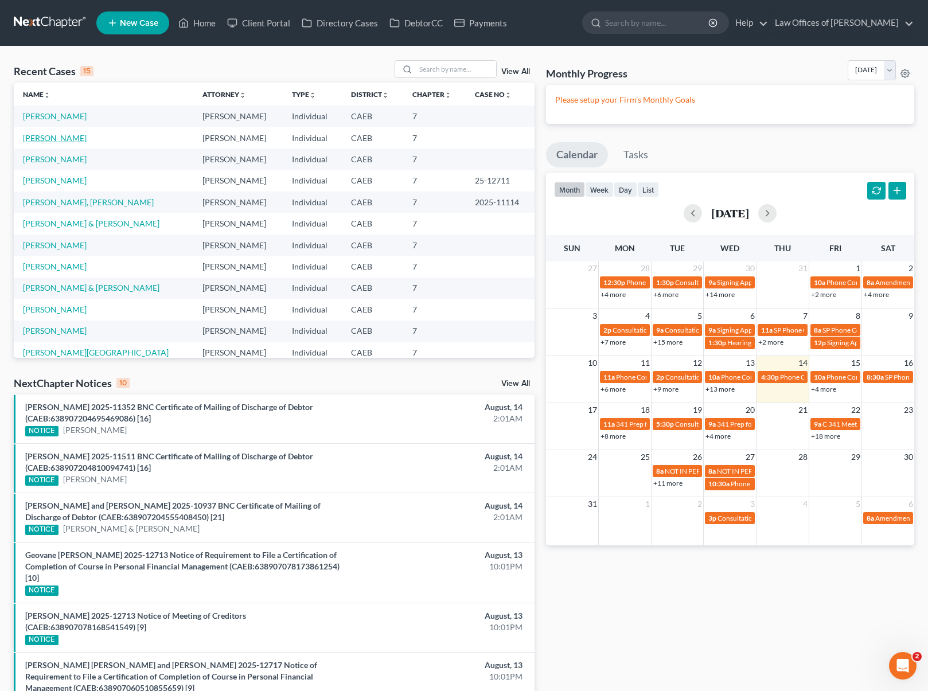
click at [68, 135] on link "[PERSON_NAME]" at bounding box center [55, 138] width 64 height 10
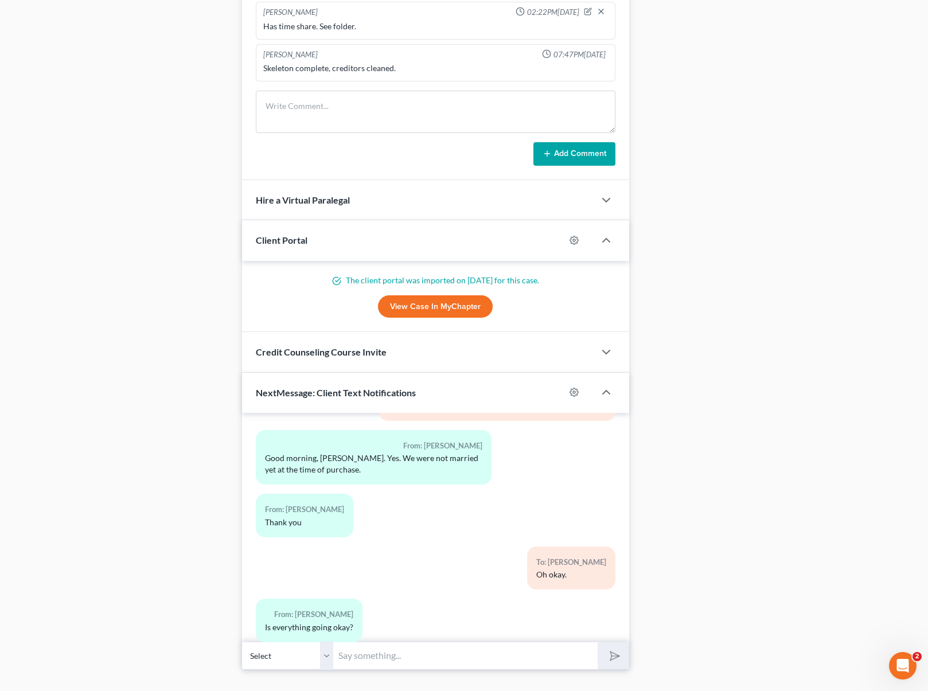
scroll to position [941, 0]
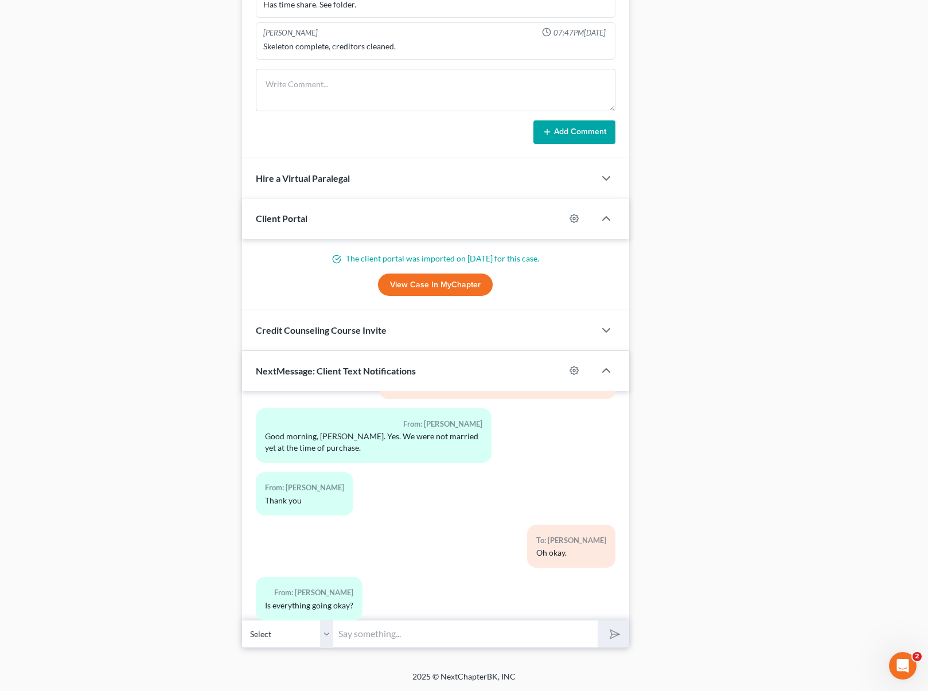
click at [405, 634] on input "text" at bounding box center [466, 634] width 264 height 28
type input "Yes. Just looking at details. And for how long have you been married now ?"
click at [598, 621] on button "submit" at bounding box center [614, 634] width 32 height 27
